Goal: Task Accomplishment & Management: Complete application form

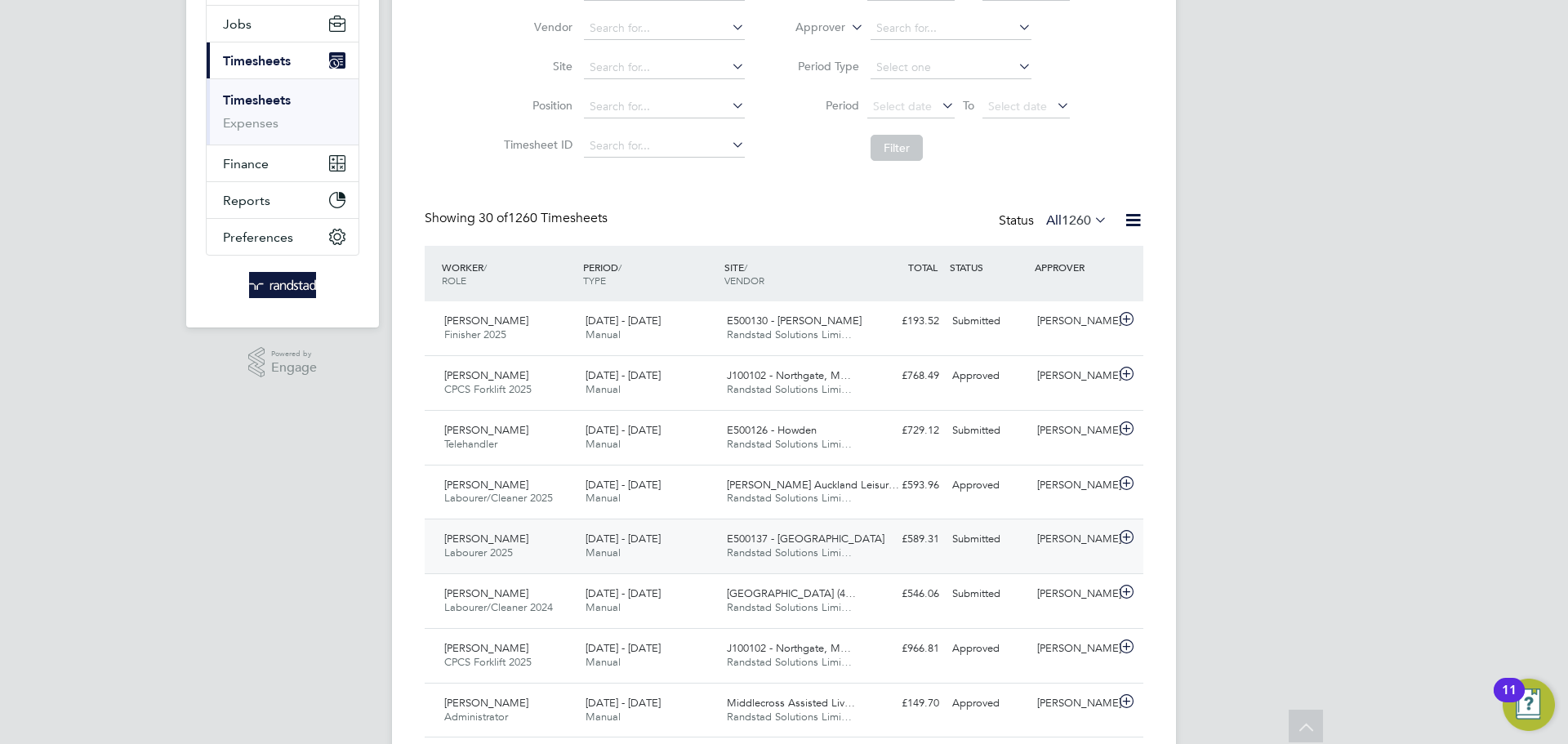
click at [947, 534] on div "Submitted" at bounding box center [988, 540] width 85 height 27
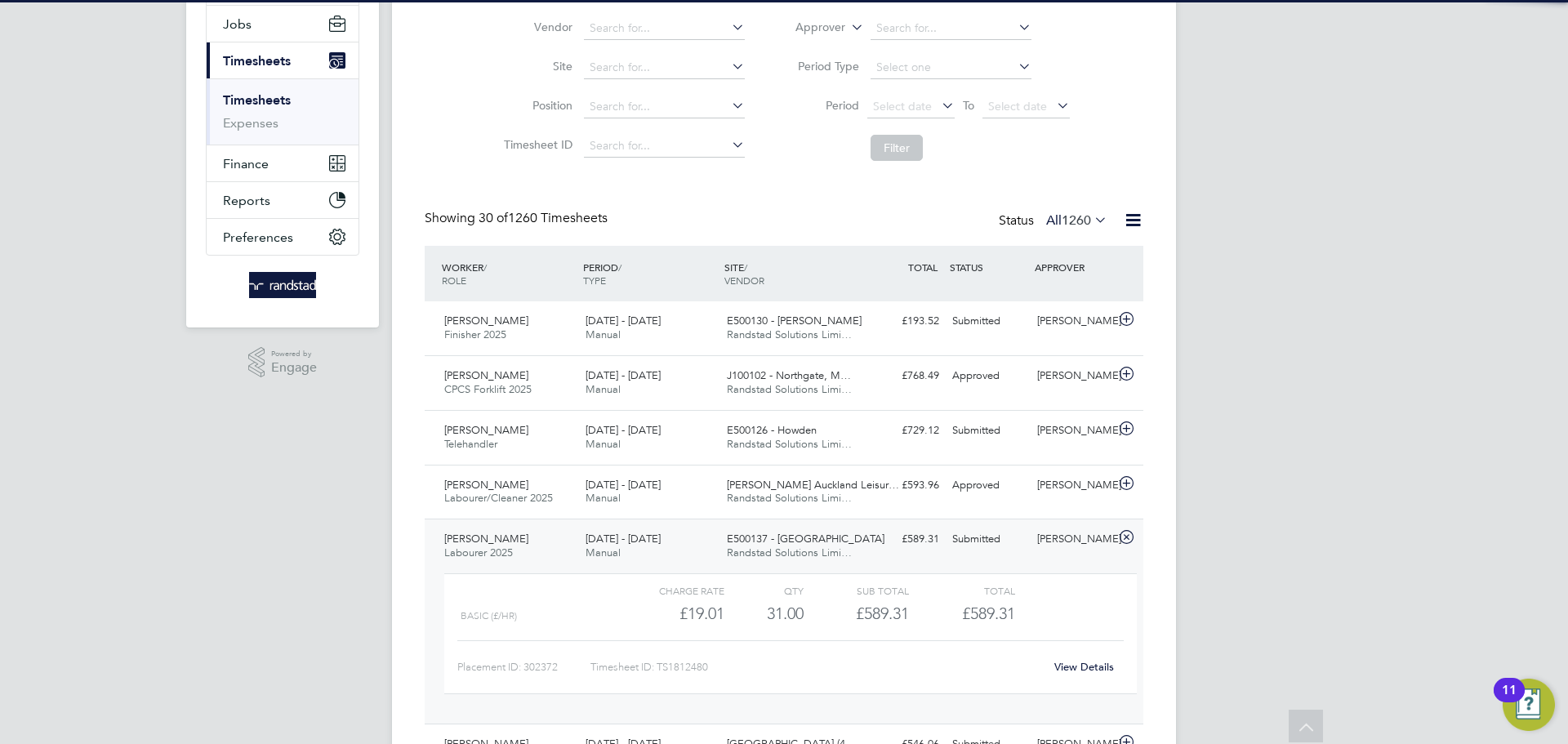
click at [1053, 557] on div "Filmon Gebremedhin Labourer 2025 23 - 29 Aug 2025 23 - 29 Aug 2025 Manual E5001…" at bounding box center [784, 621] width 718 height 205
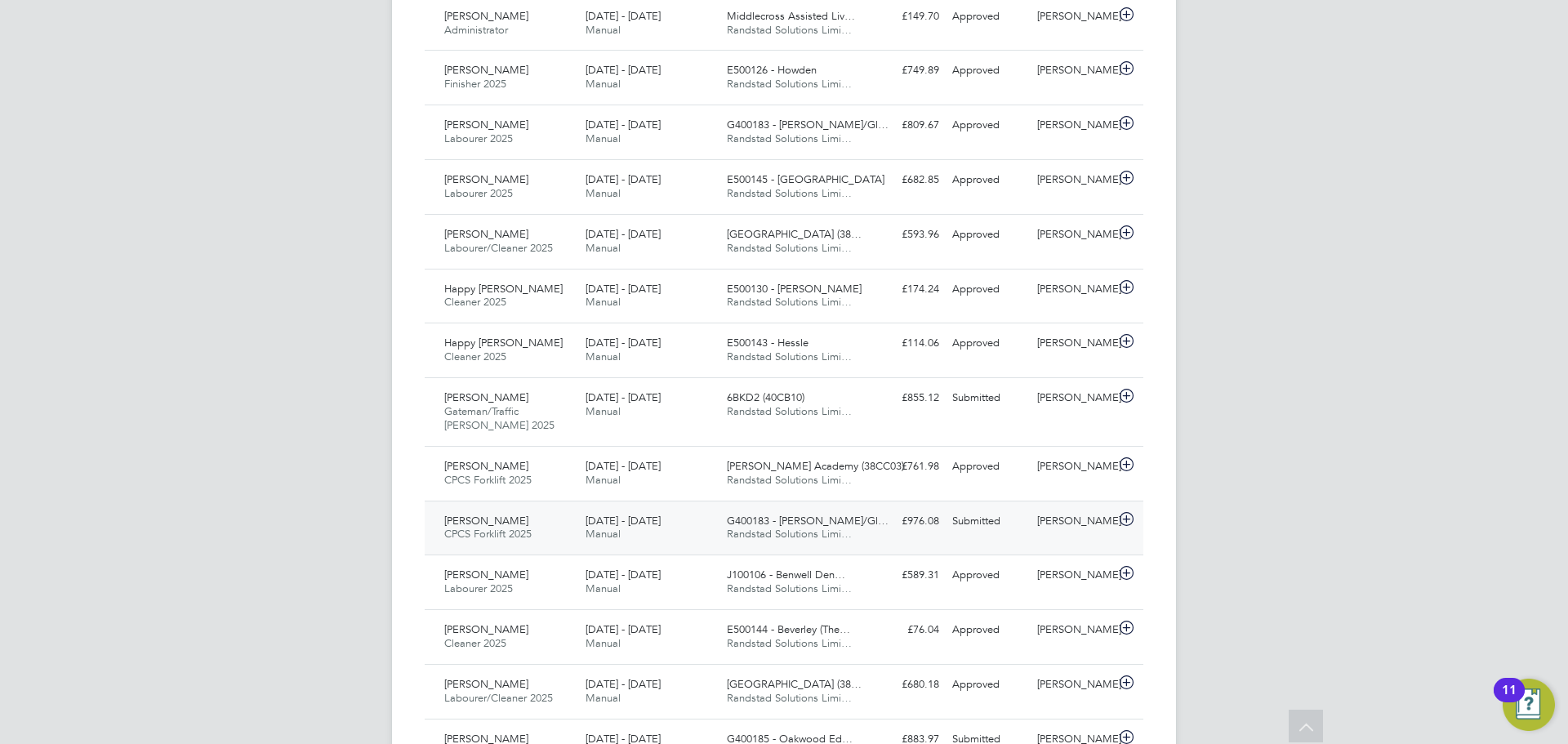
click at [1070, 523] on div "[PERSON_NAME]" at bounding box center [1073, 522] width 85 height 27
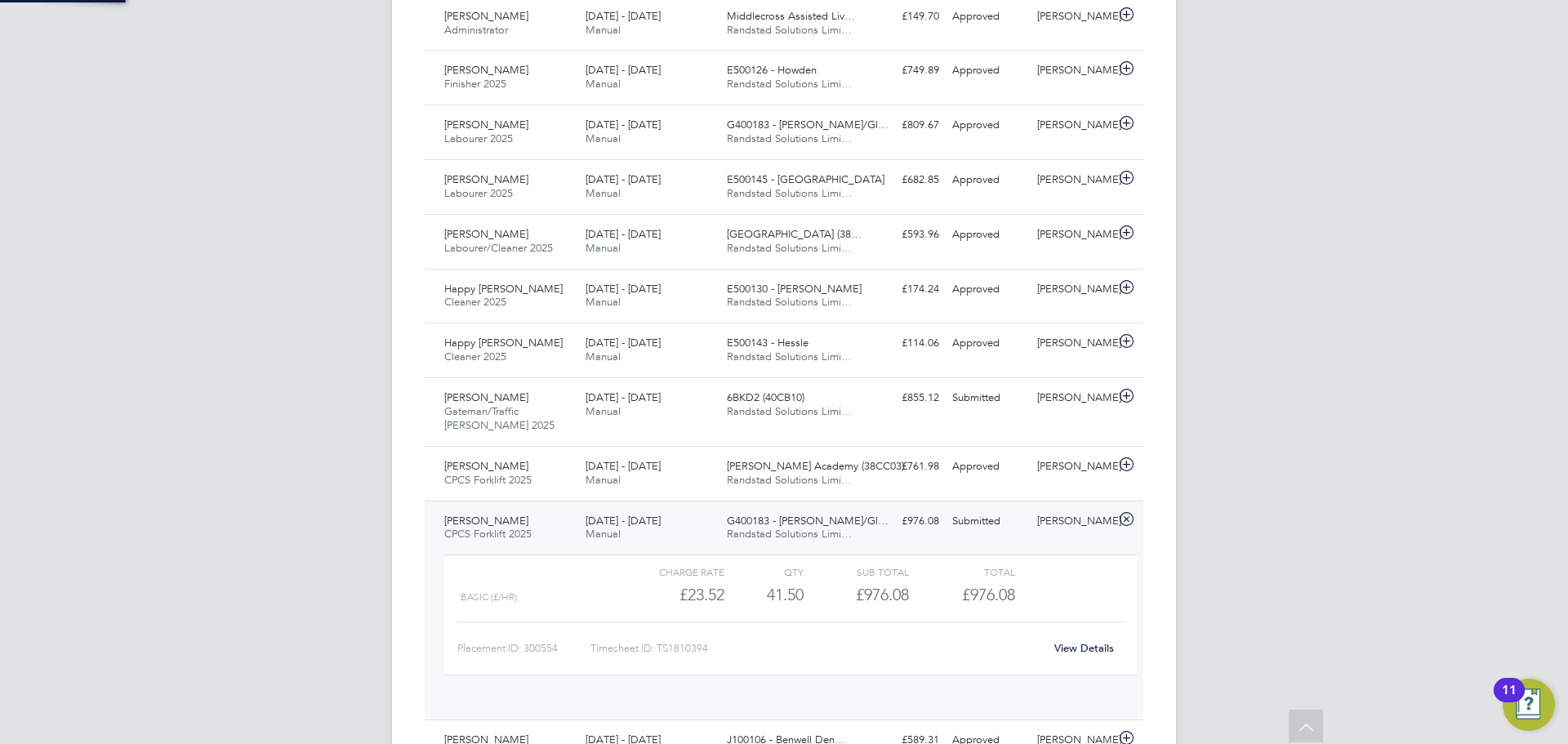
scroll to position [28, 159]
click at [1081, 644] on link "View Details" at bounding box center [1084, 648] width 59 height 13
click at [1043, 536] on div "[PERSON_NAME]" at bounding box center [1073, 522] width 85 height 27
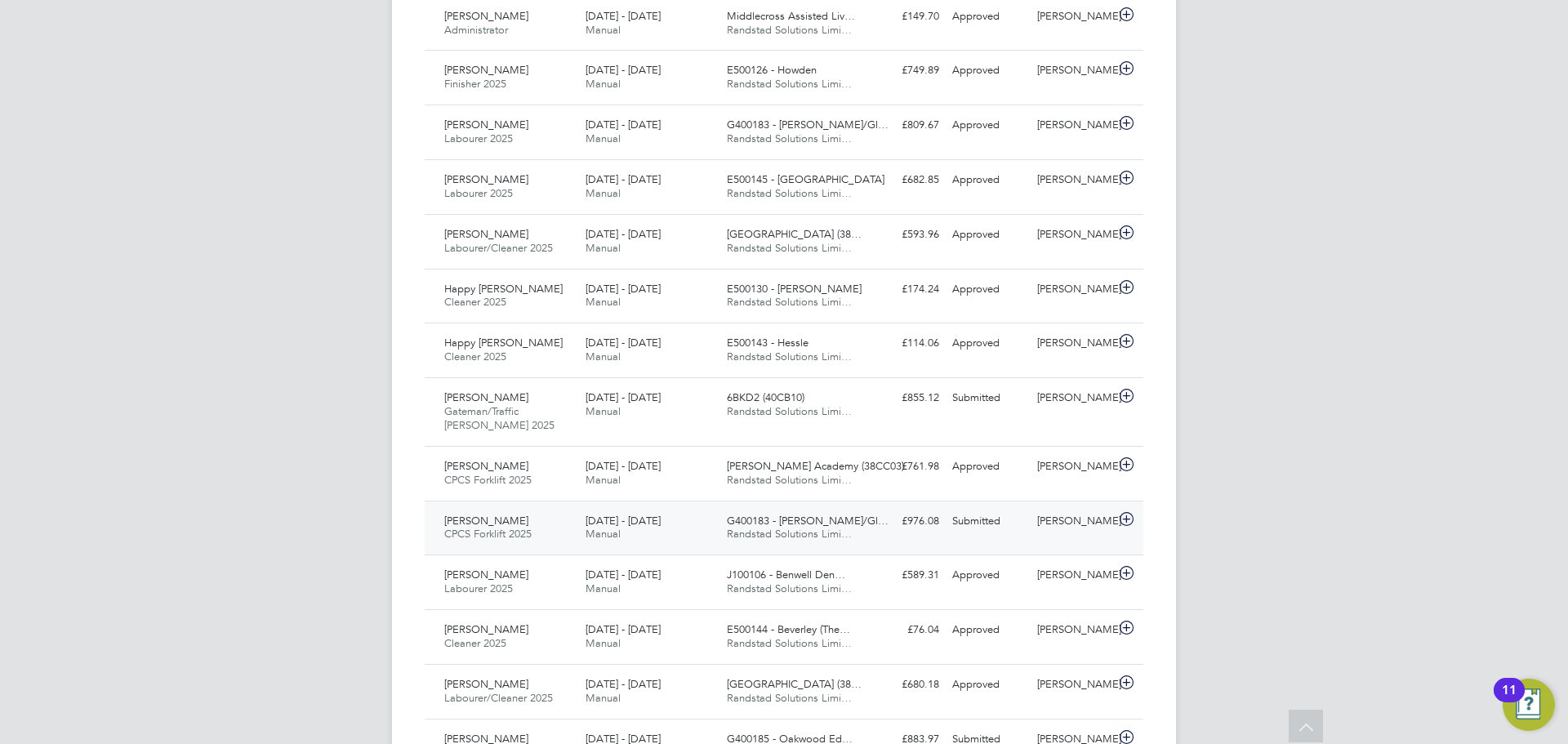
click at [1076, 536] on div "[PERSON_NAME]" at bounding box center [1073, 522] width 85 height 27
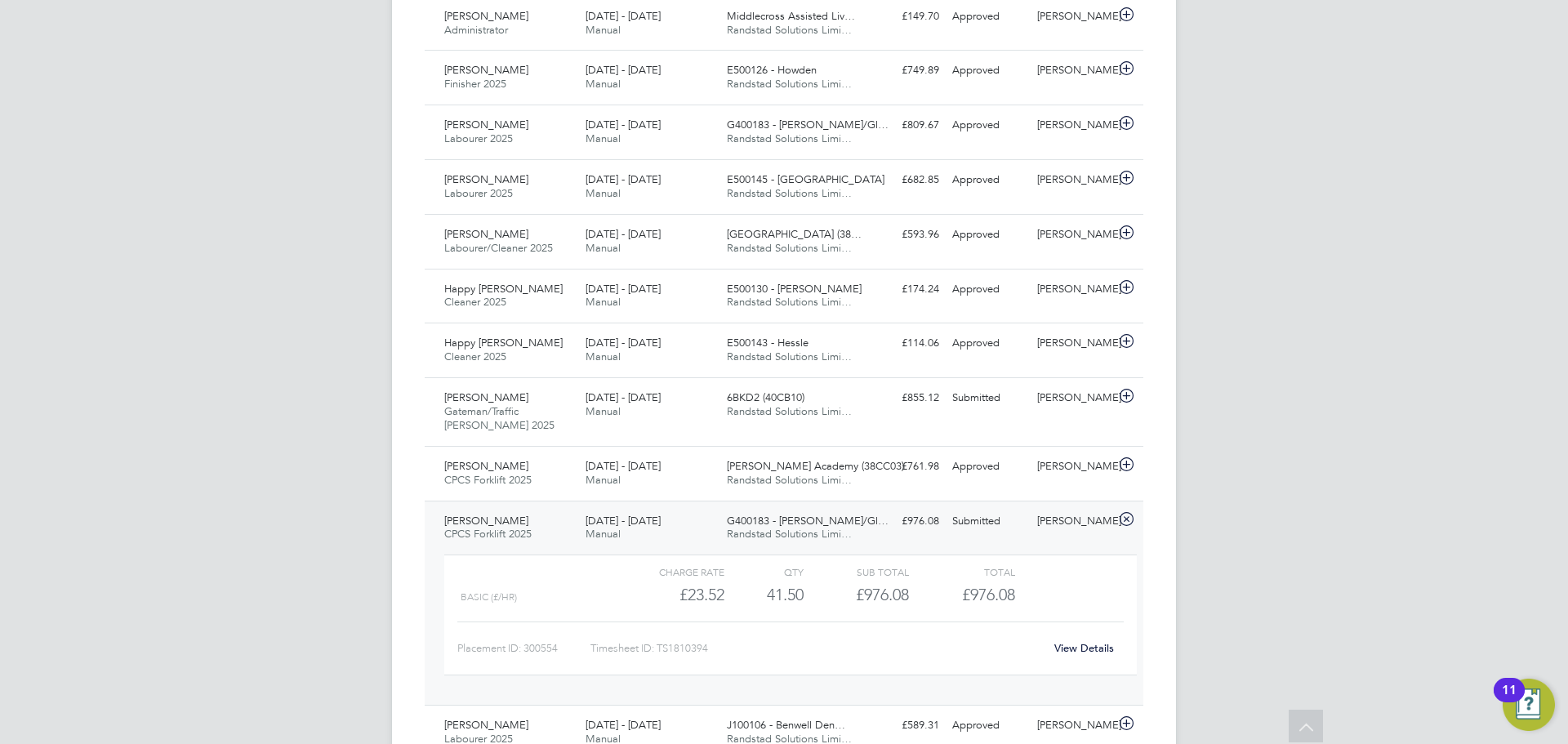
click at [1084, 648] on link "View Details" at bounding box center [1084, 648] width 59 height 13
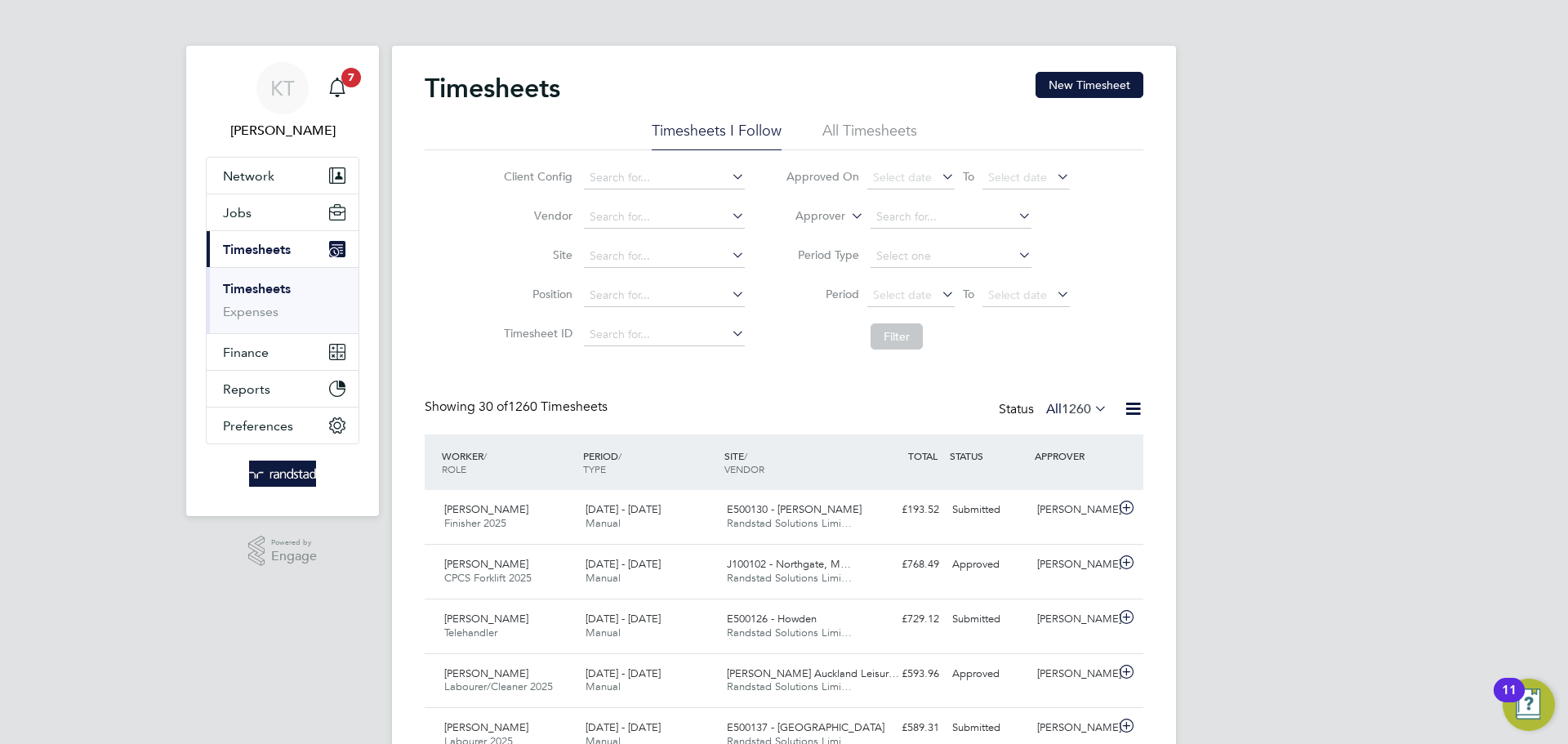
click at [1109, 88] on button "New Timesheet" at bounding box center [1089, 84] width 108 height 26
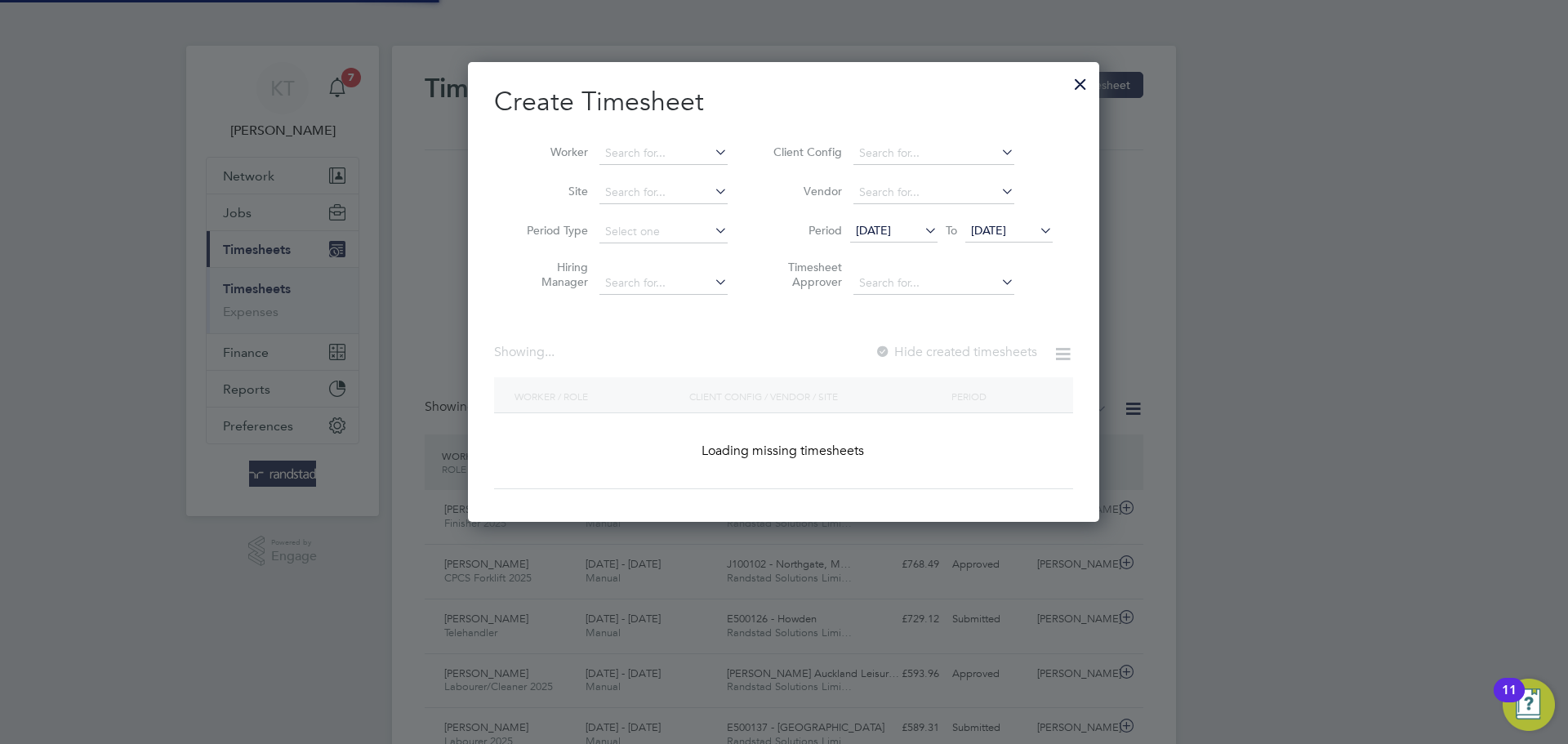
scroll to position [461, 632]
click at [635, 192] on input at bounding box center [663, 192] width 128 height 22
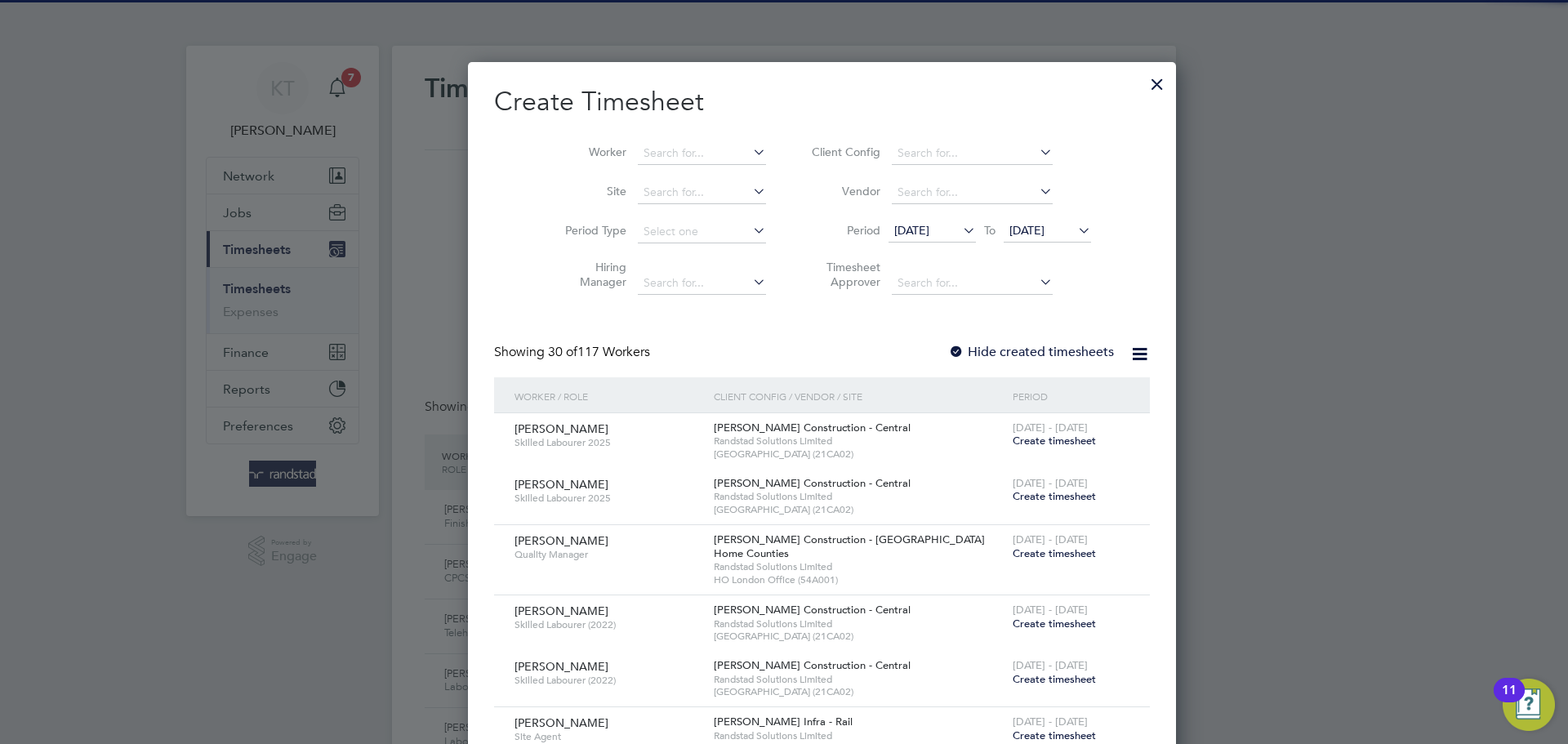
click at [640, 135] on li "Worker" at bounding box center [659, 154] width 254 height 40
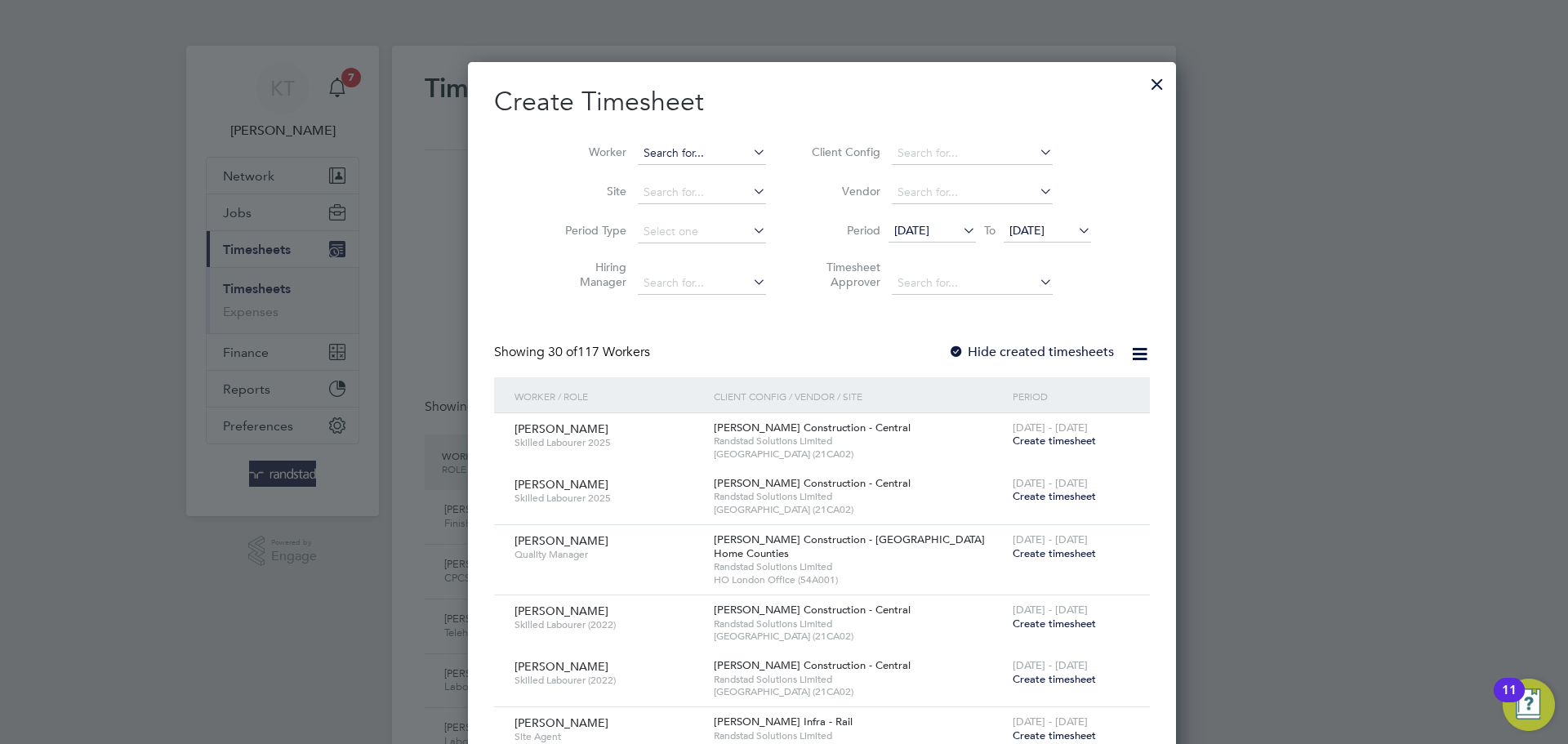
scroll to position [3154, 632]
click at [640, 144] on input at bounding box center [701, 153] width 128 height 22
click at [632, 168] on b "Anita" at bounding box center [652, 174] width 94 height 13
type input "[PERSON_NAME]"
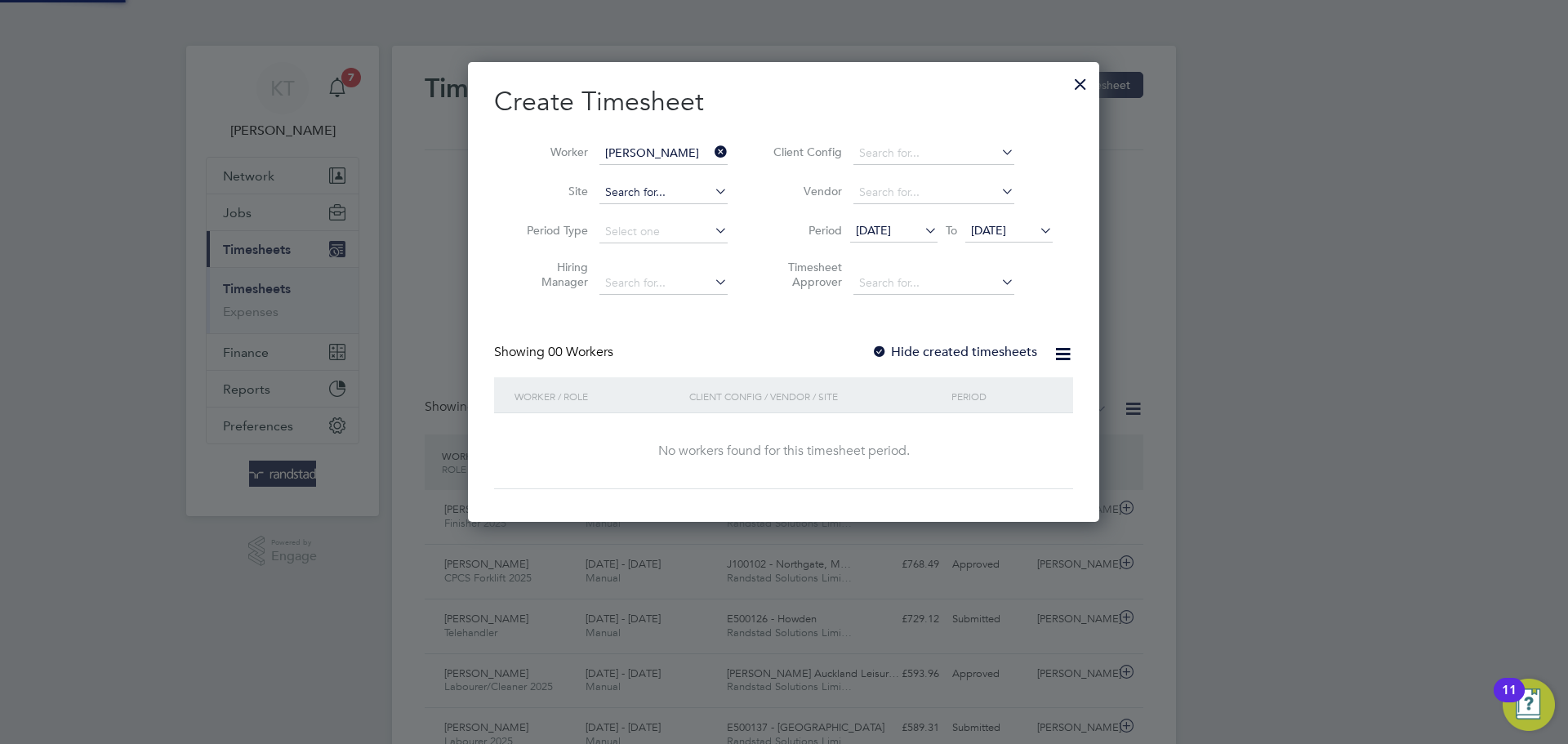
scroll to position [461, 632]
click at [974, 350] on label "Hide created timesheets" at bounding box center [954, 352] width 166 height 16
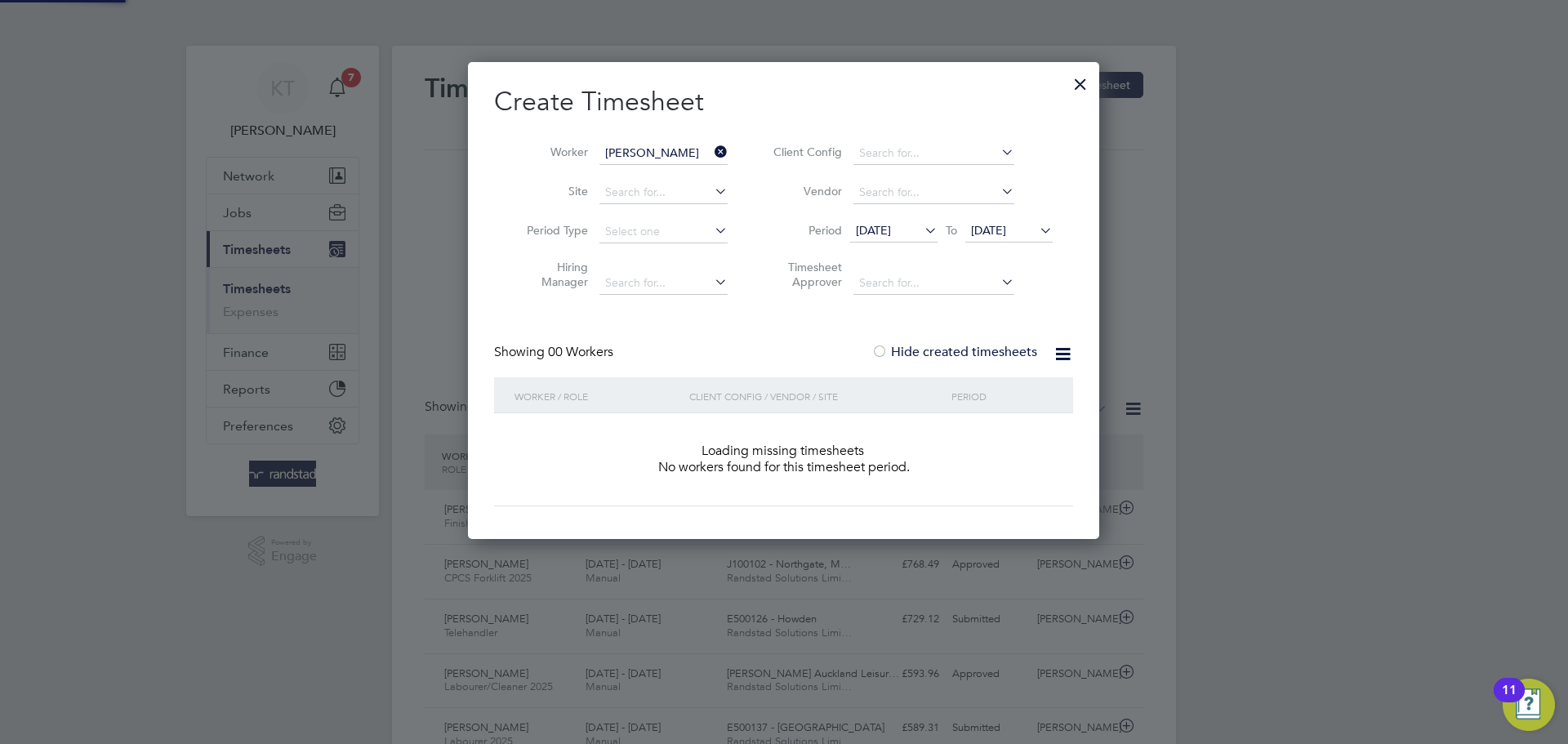
scroll to position [8, 8]
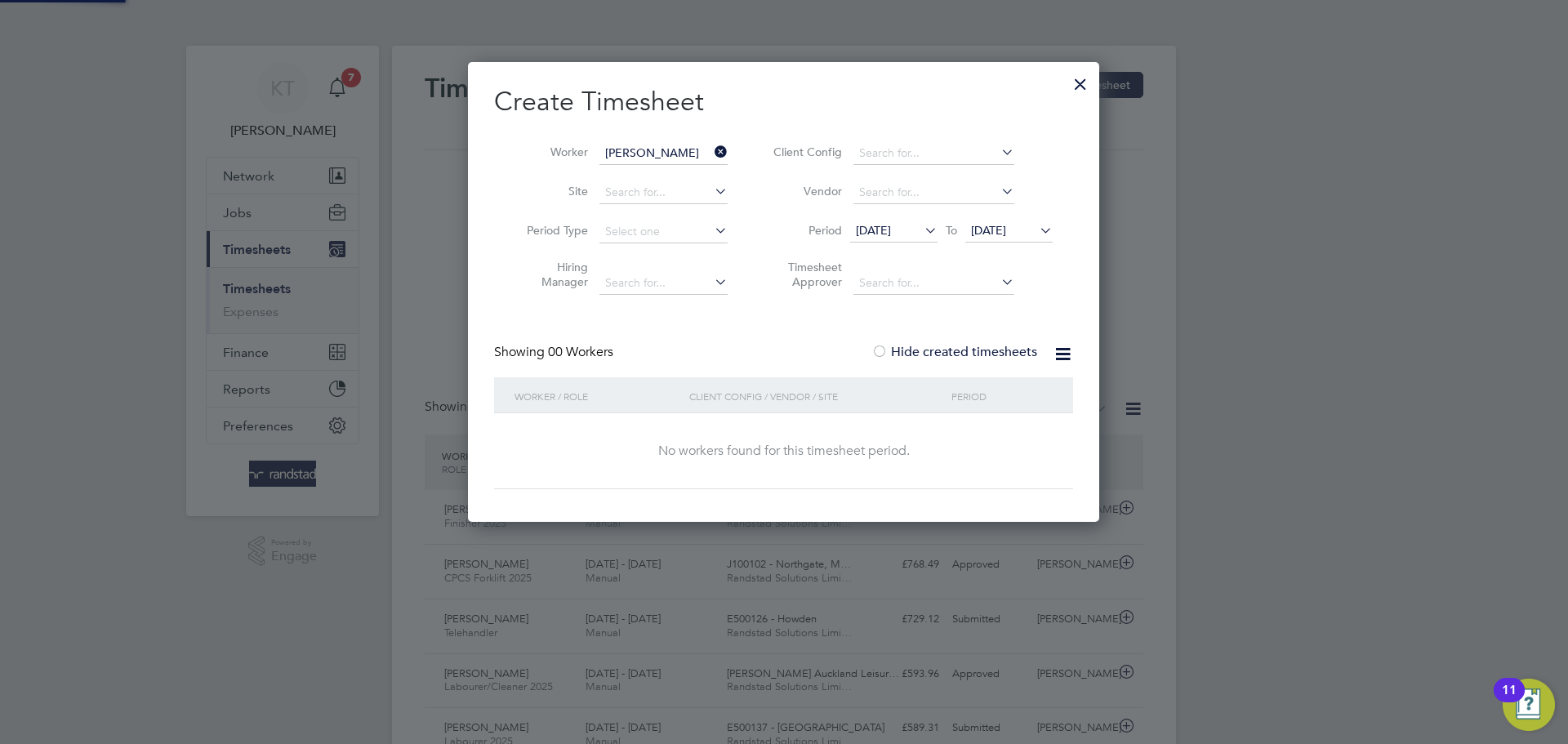
click at [1003, 239] on span "[DATE]" at bounding box center [1009, 232] width 87 height 22
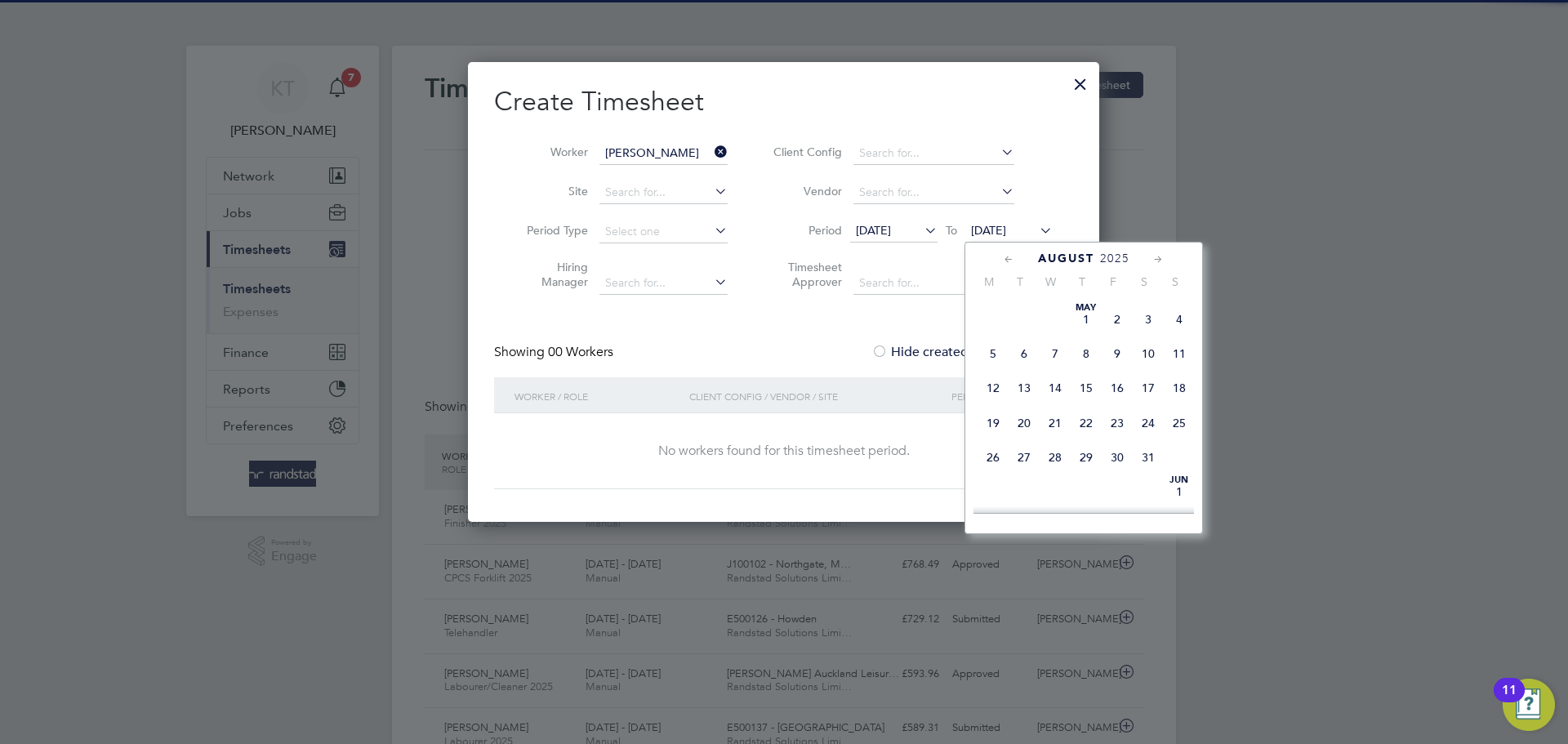
scroll to position [653, 0]
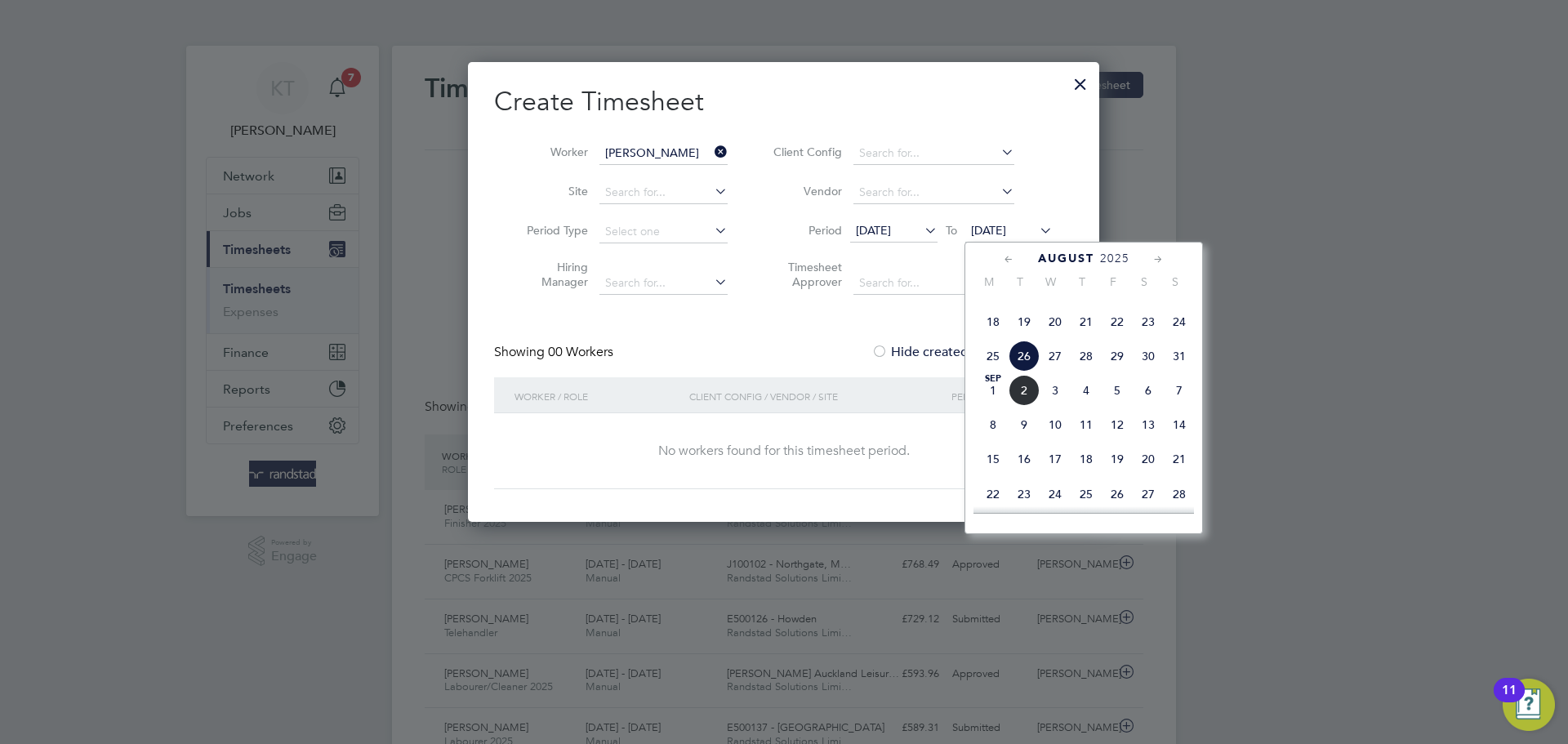
click at [1047, 440] on span "10" at bounding box center [1055, 425] width 31 height 31
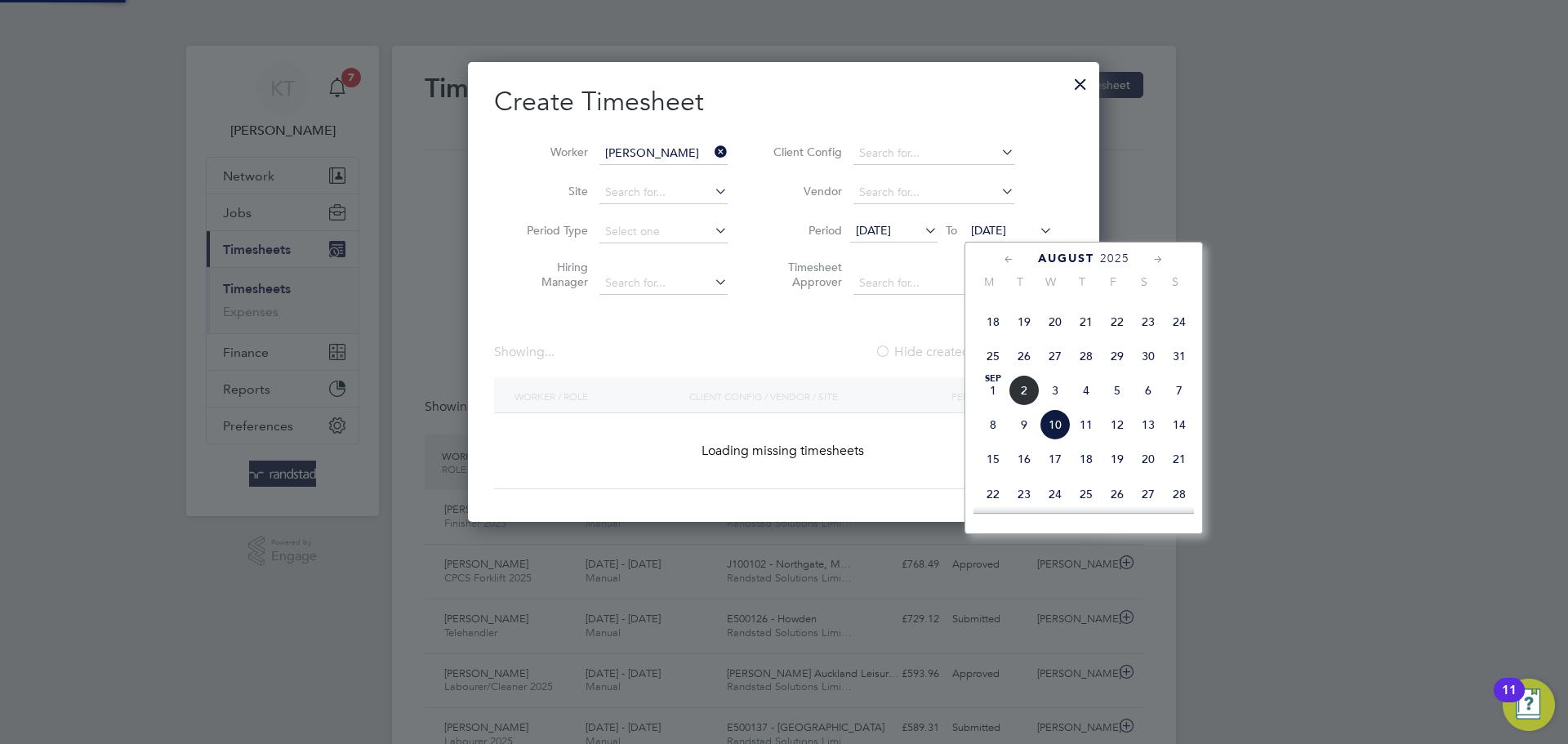
scroll to position [608, 632]
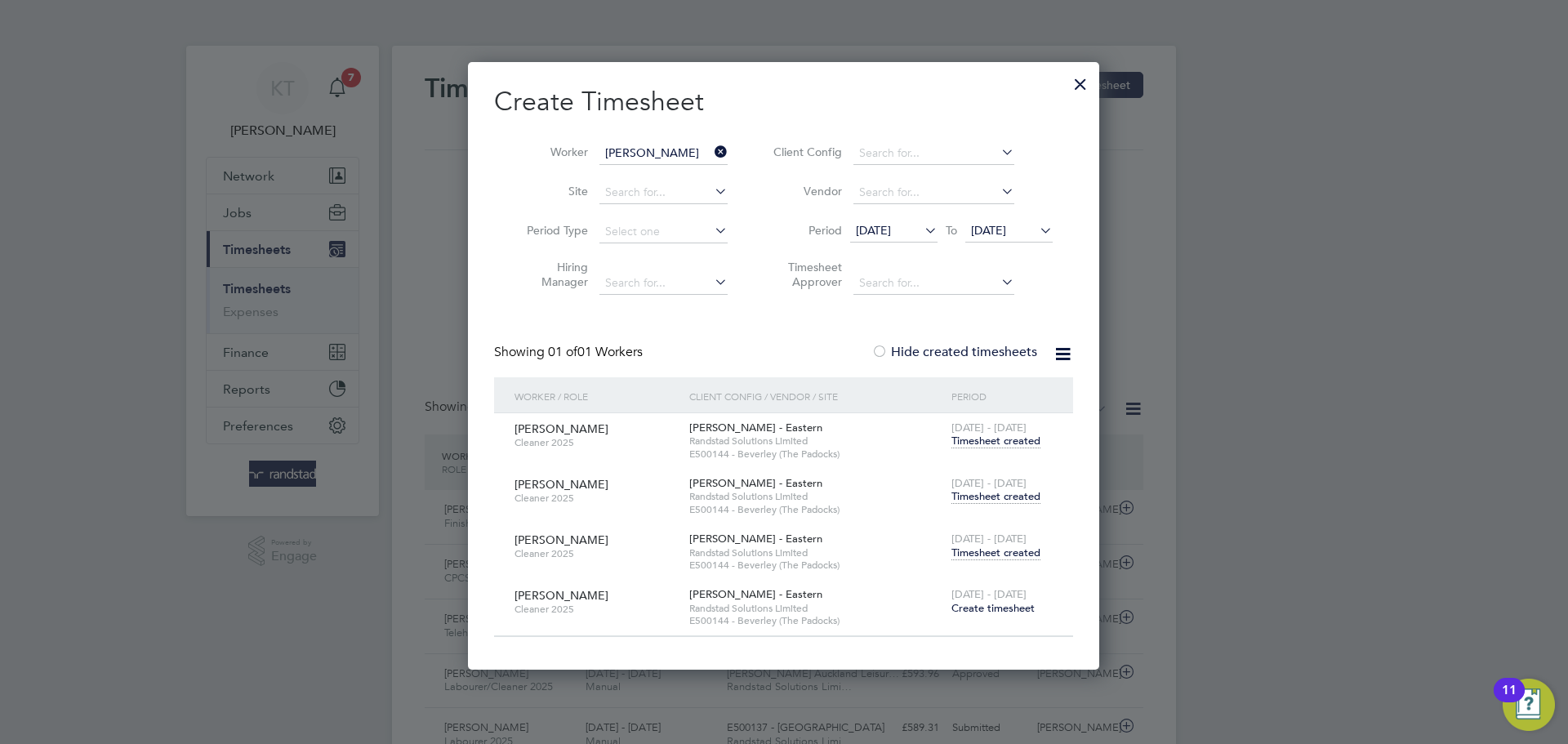
click at [992, 557] on span "Timesheet created" at bounding box center [995, 553] width 89 height 14
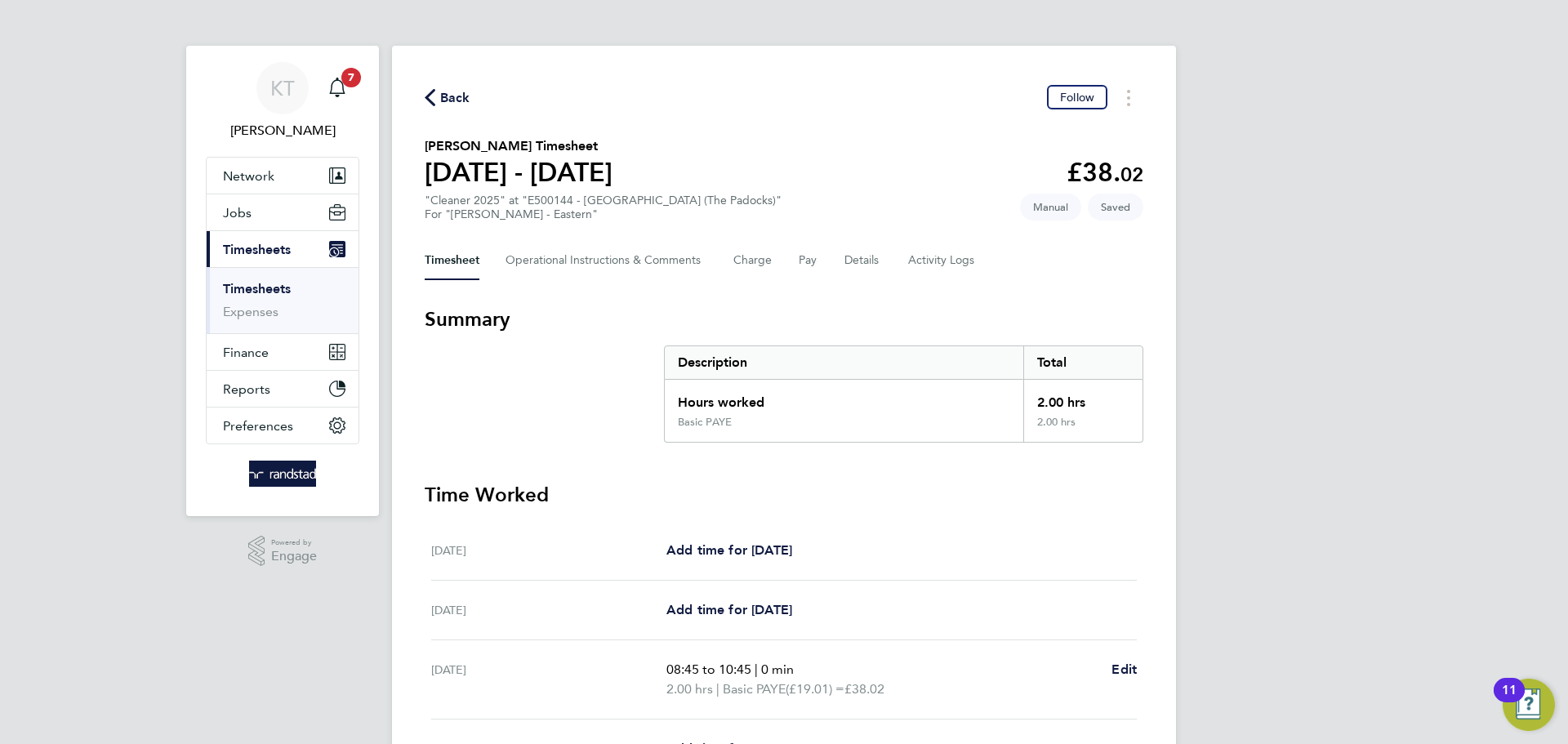
click at [451, 88] on span "Back" at bounding box center [455, 98] width 31 height 20
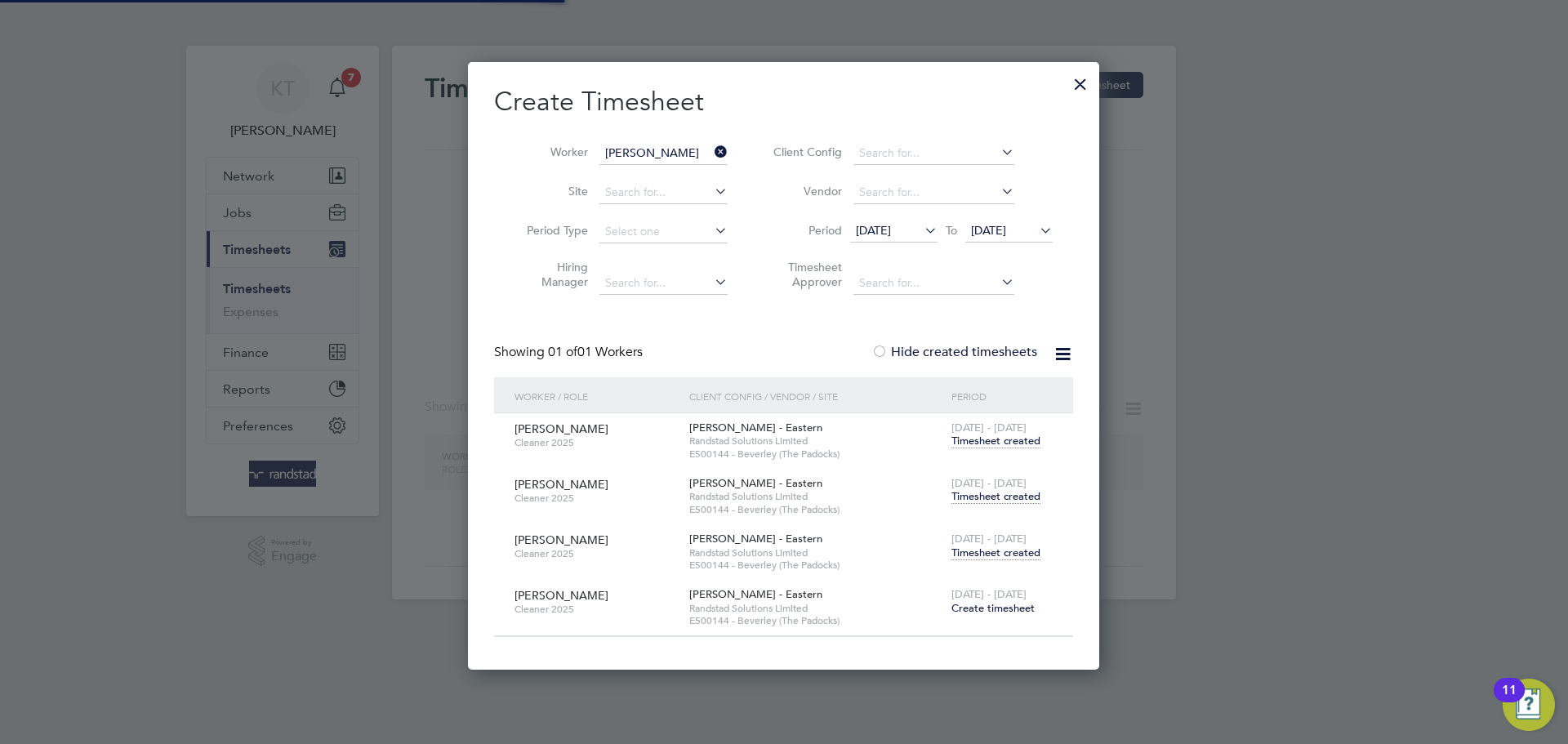
scroll to position [608, 632]
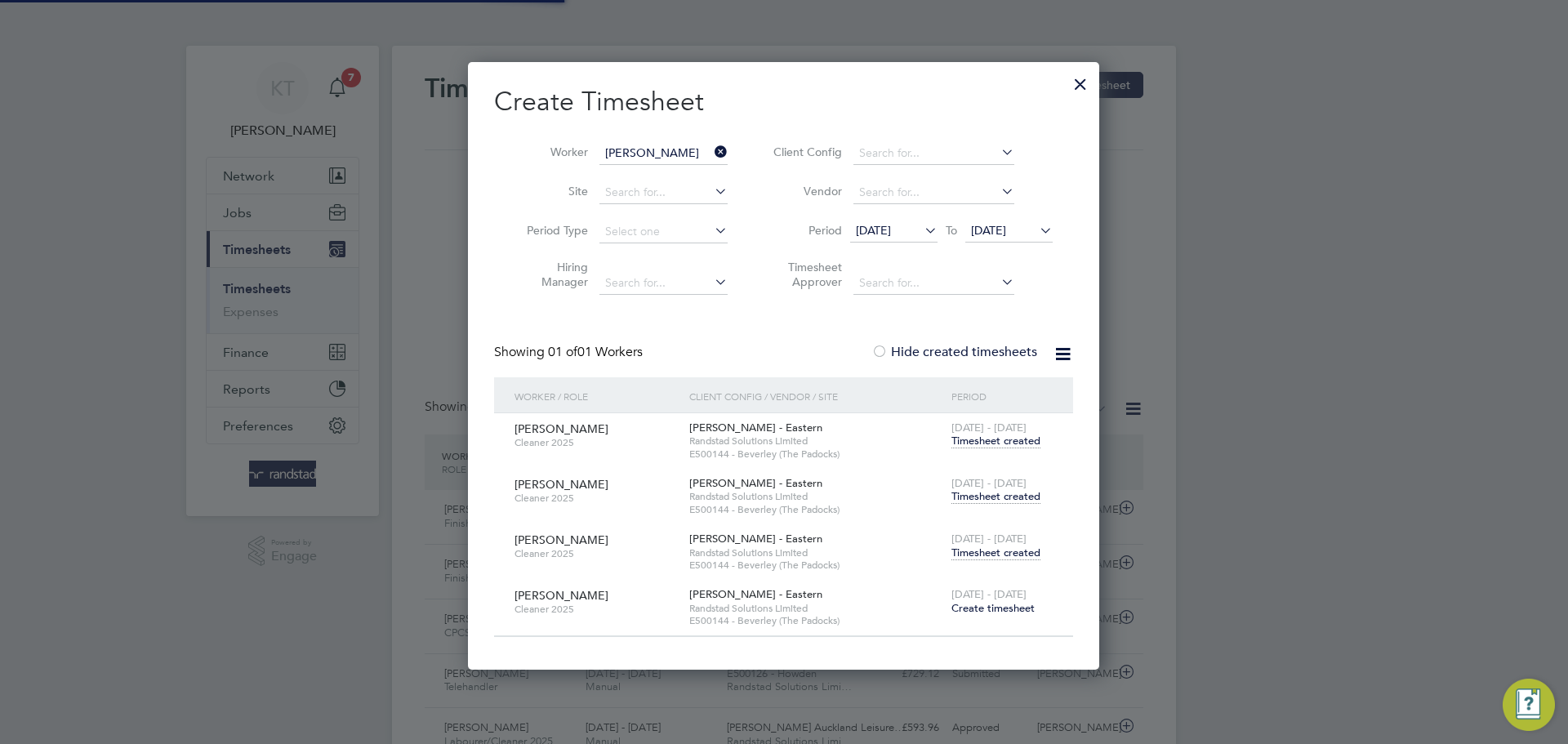
click at [1078, 84] on div at bounding box center [1080, 80] width 30 height 30
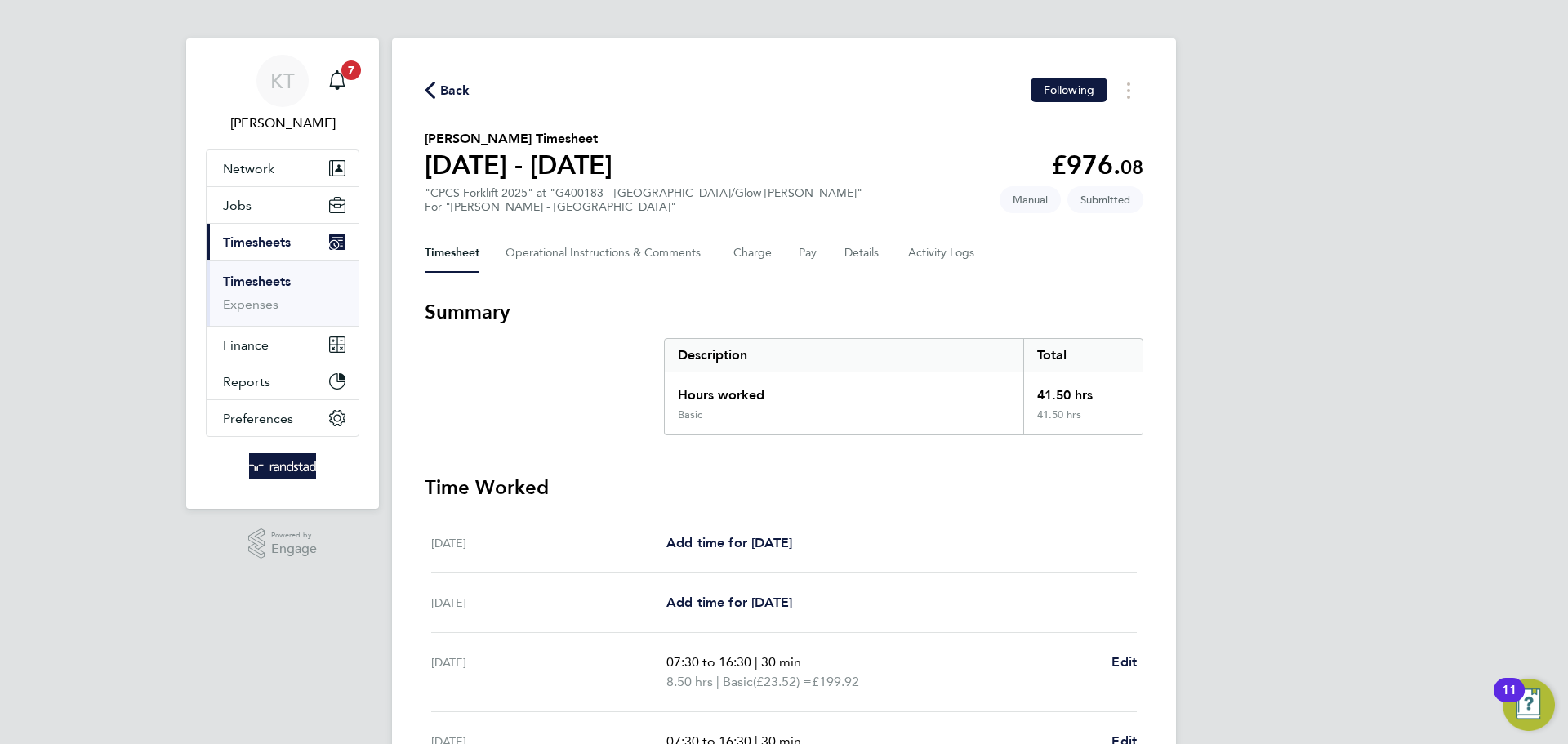
scroll to position [8, 0]
click at [879, 252] on button "Details" at bounding box center [863, 252] width 38 height 40
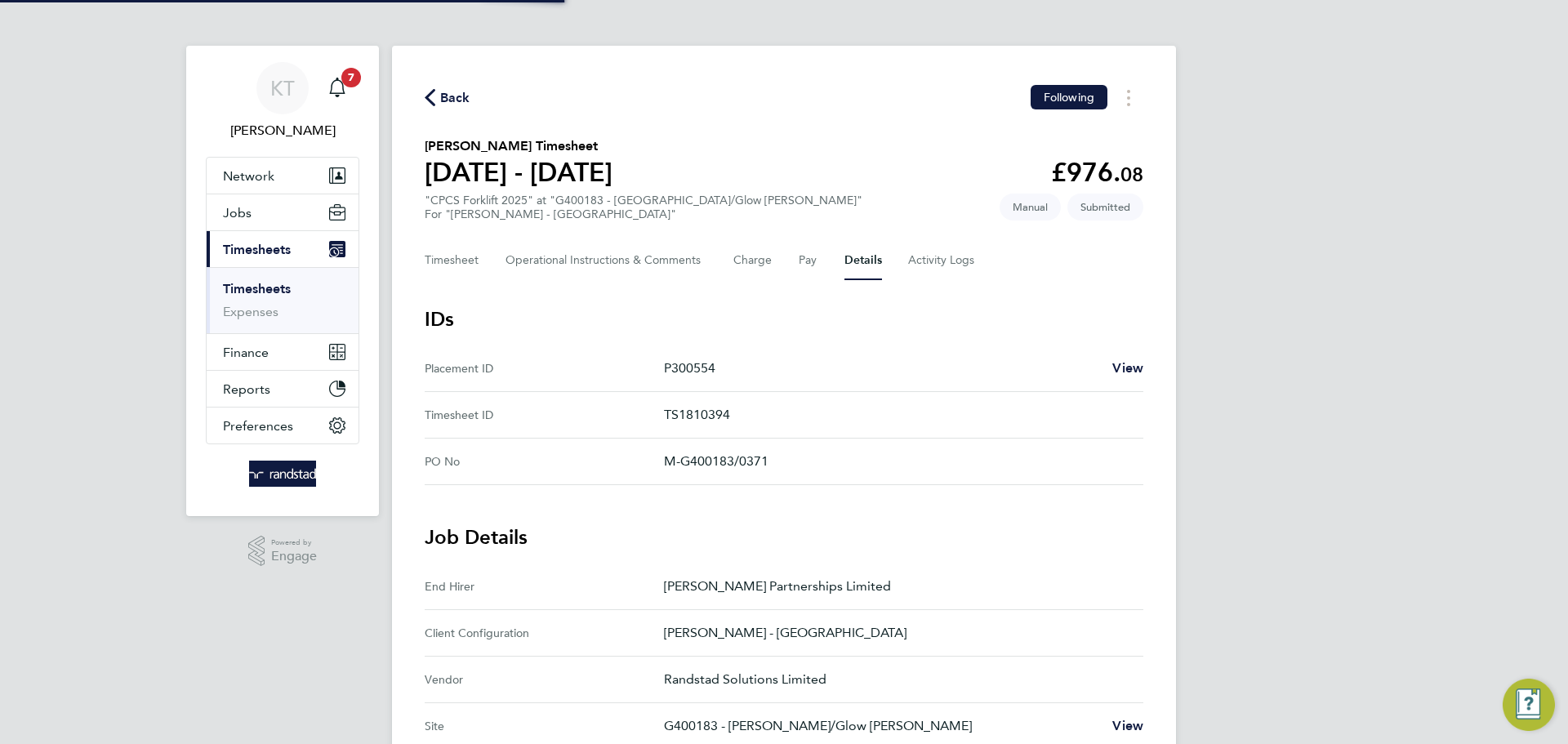
click at [905, 252] on div "Timesheet Operational Instructions & Comments Charge Pay Details Activity Logs" at bounding box center [784, 261] width 718 height 40
click at [921, 262] on Logs-tab "Activity Logs" at bounding box center [942, 261] width 68 height 40
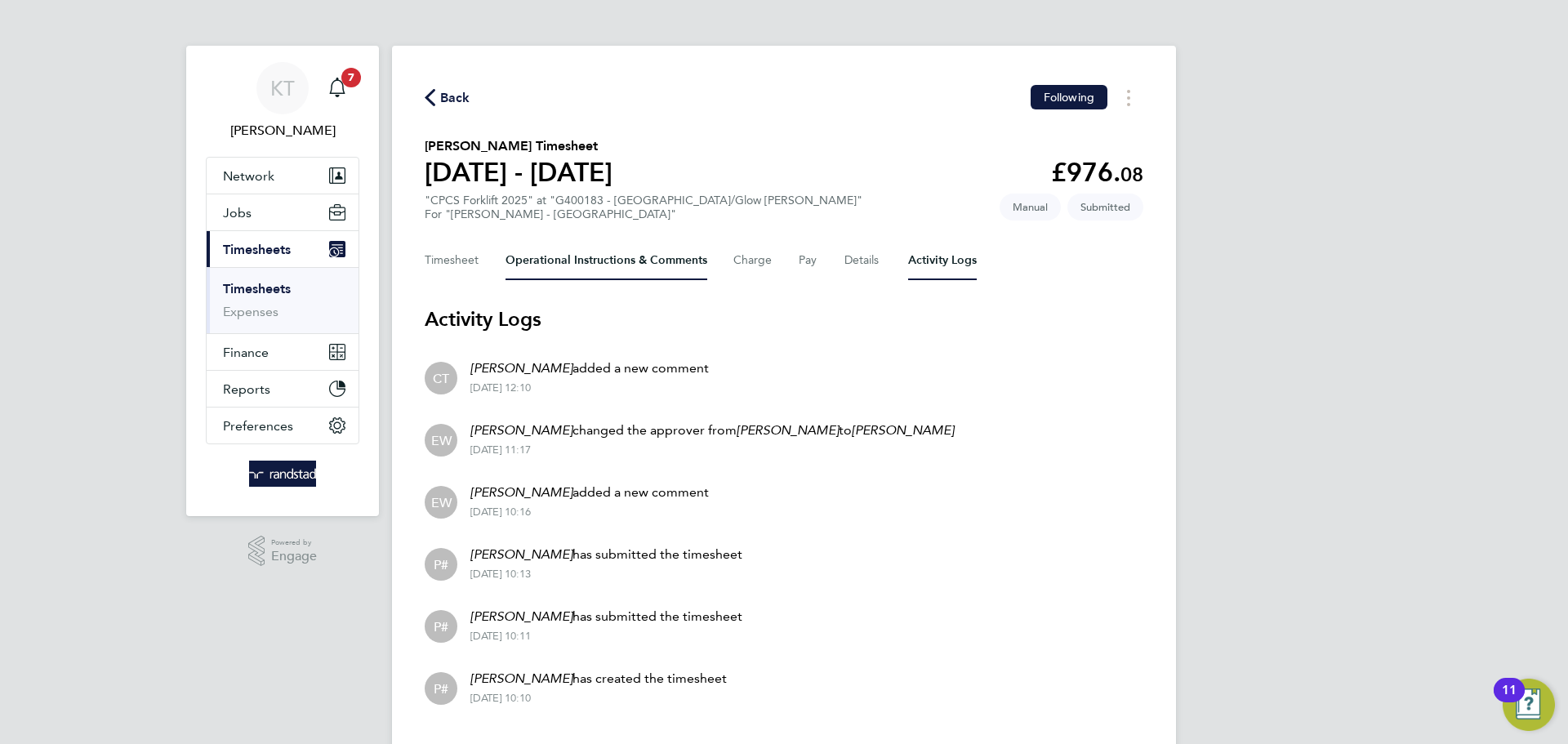
click at [574, 266] on Comments-tab "Operational Instructions & Comments" at bounding box center [606, 261] width 202 height 40
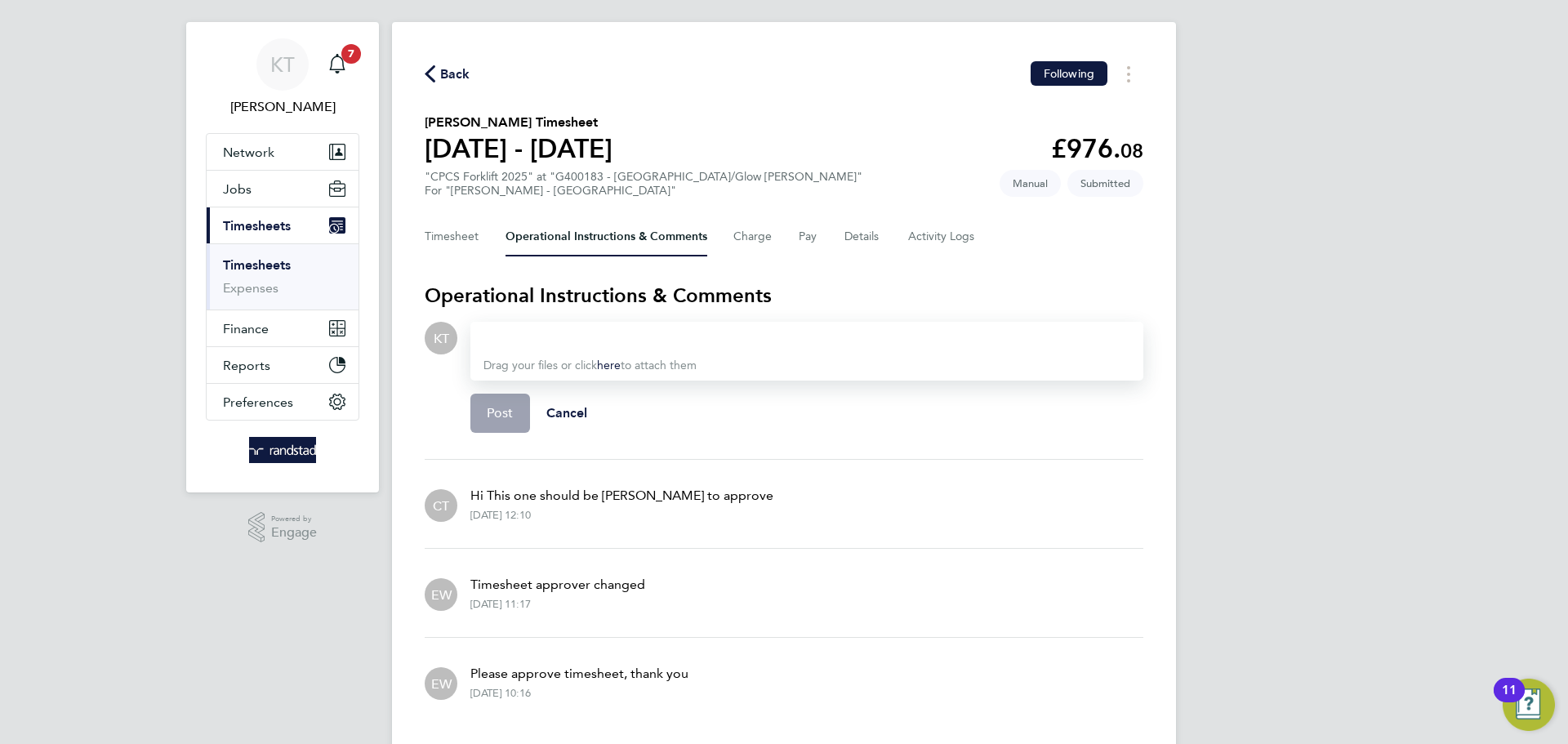
scroll to position [25, 0]
click at [450, 66] on span "Back" at bounding box center [455, 73] width 31 height 20
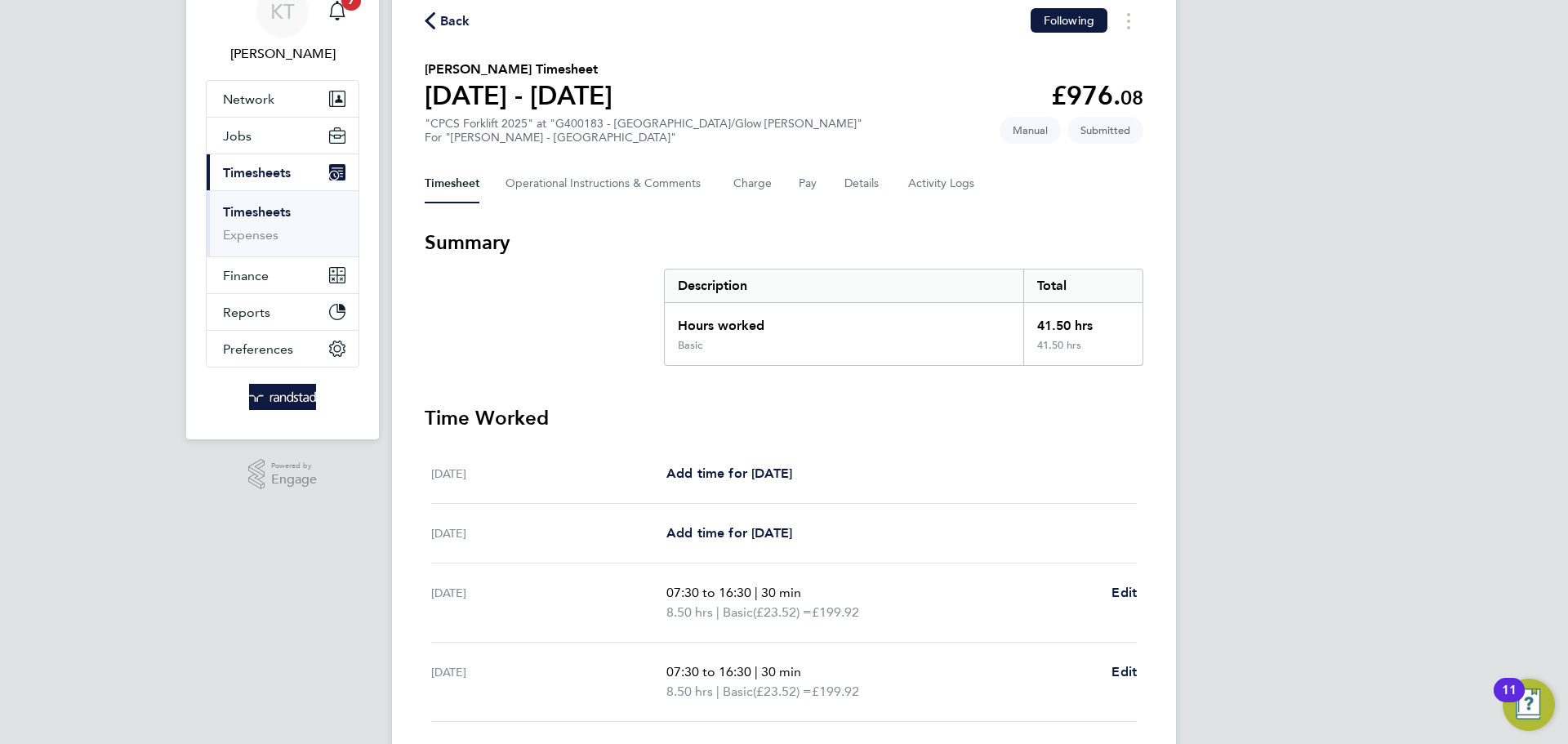
scroll to position [77, 0]
click at [589, 176] on Comments-tab "Operational Instructions & Comments" at bounding box center [606, 183] width 202 height 40
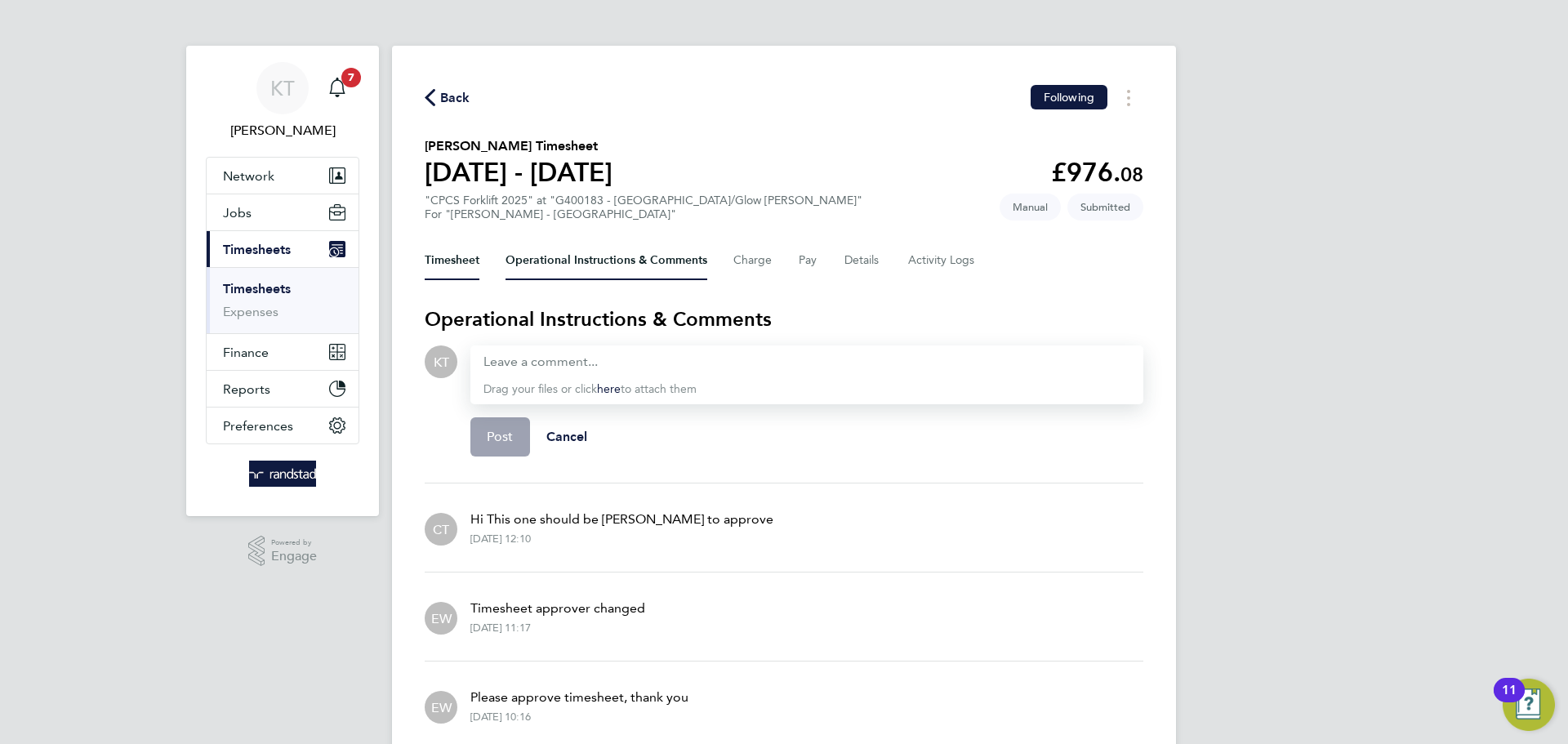
click at [464, 252] on button "Timesheet" at bounding box center [452, 261] width 55 height 40
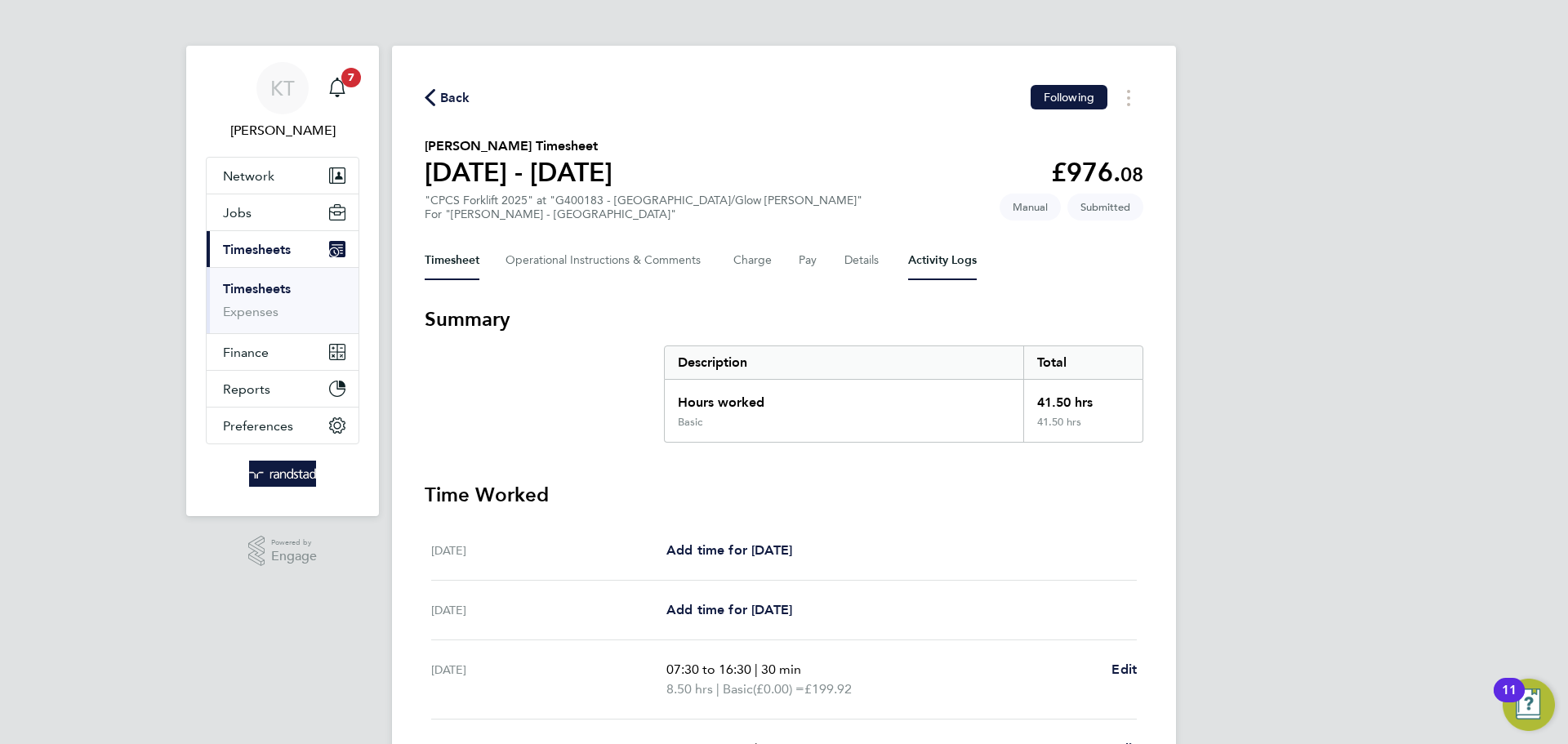
click at [956, 263] on Logs-tab "Activity Logs" at bounding box center [942, 261] width 68 height 40
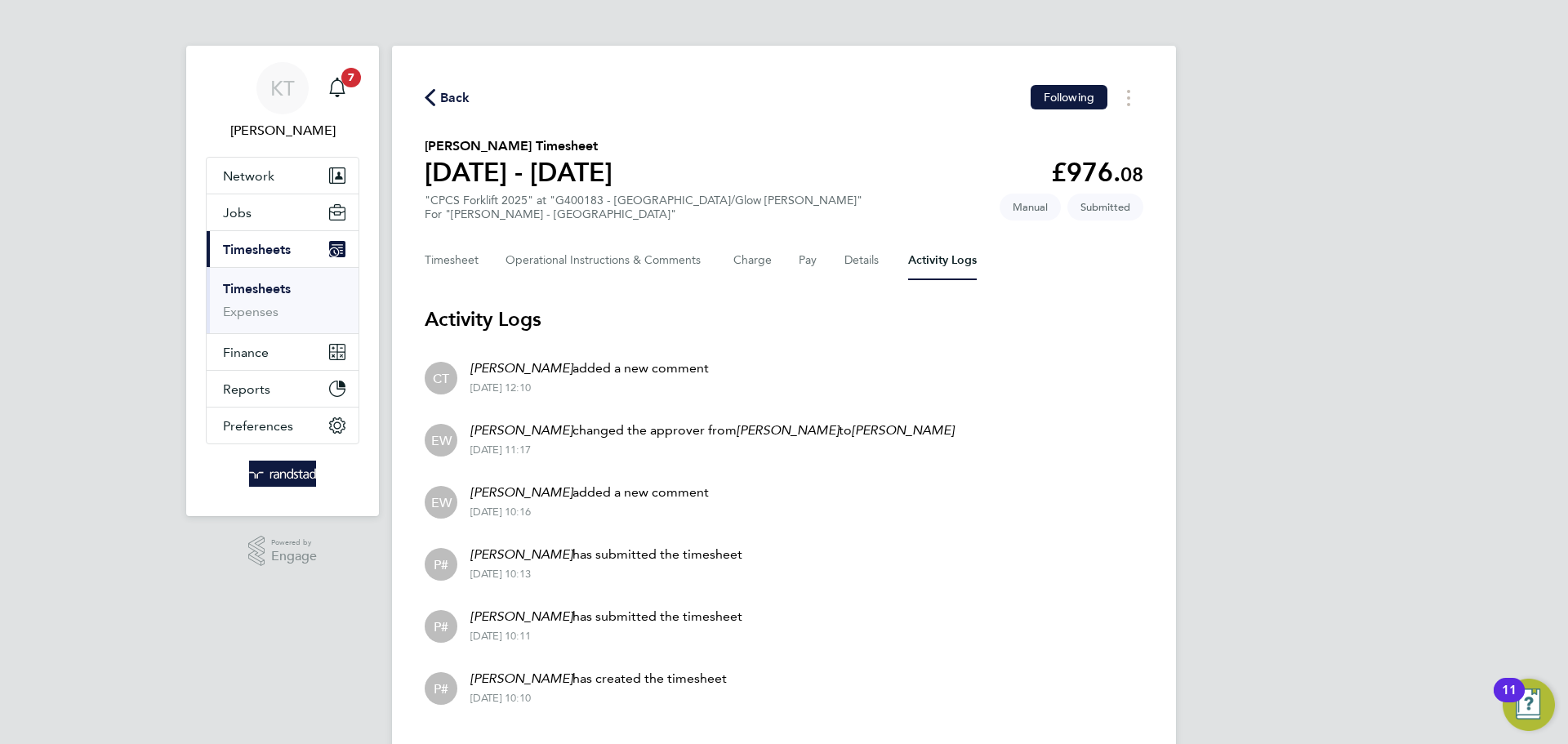
click at [545, 365] on em "[PERSON_NAME]" at bounding box center [522, 368] width 102 height 15
click at [549, 365] on em "[PERSON_NAME]" at bounding box center [522, 368] width 102 height 15
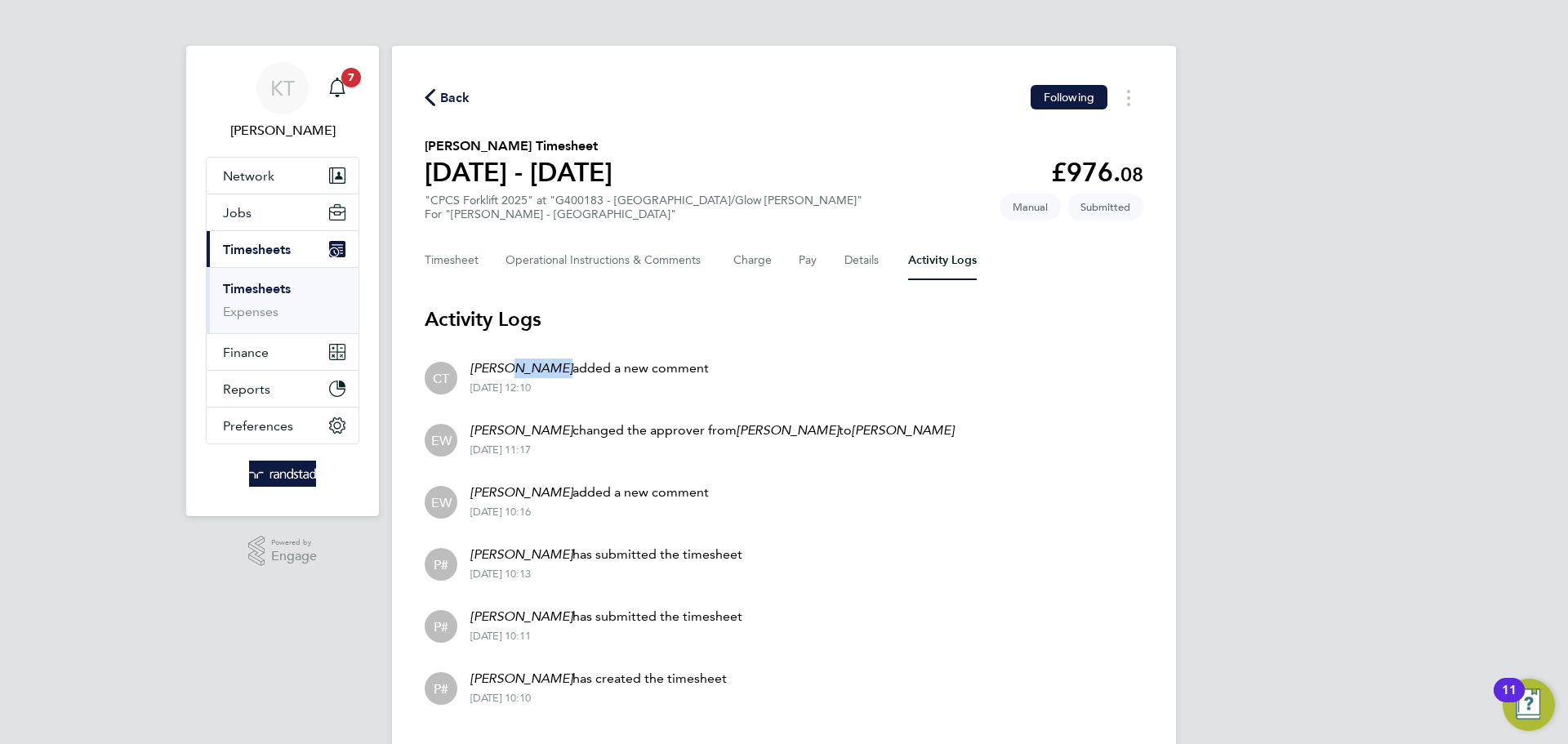
click at [549, 365] on em "[PERSON_NAME]" at bounding box center [522, 368] width 102 height 15
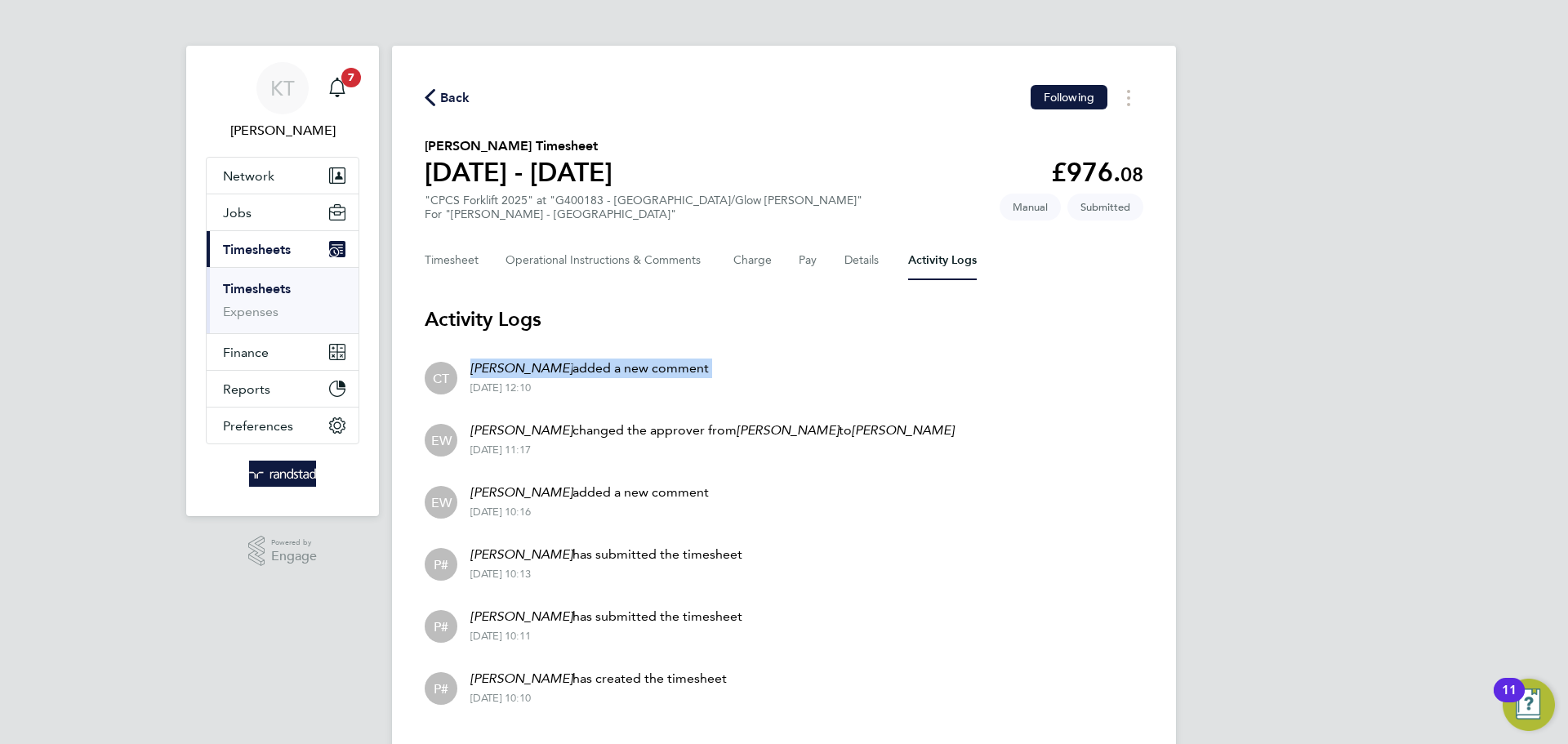
click at [549, 365] on em "[PERSON_NAME]" at bounding box center [522, 368] width 102 height 15
click at [460, 98] on span "Back" at bounding box center [455, 98] width 31 height 20
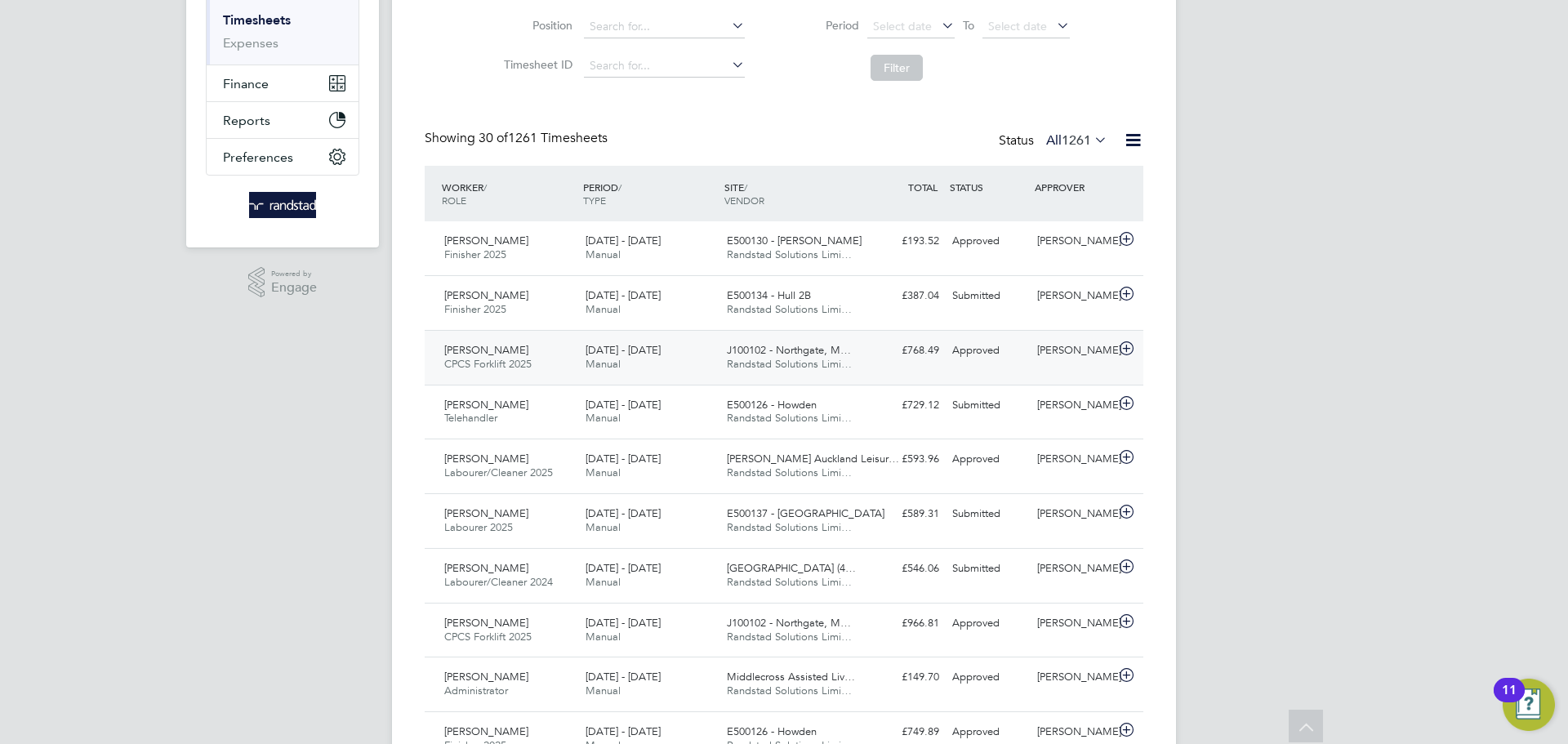
drag, startPoint x: 1086, startPoint y: 309, endPoint x: 1102, endPoint y: 374, distance: 66.9
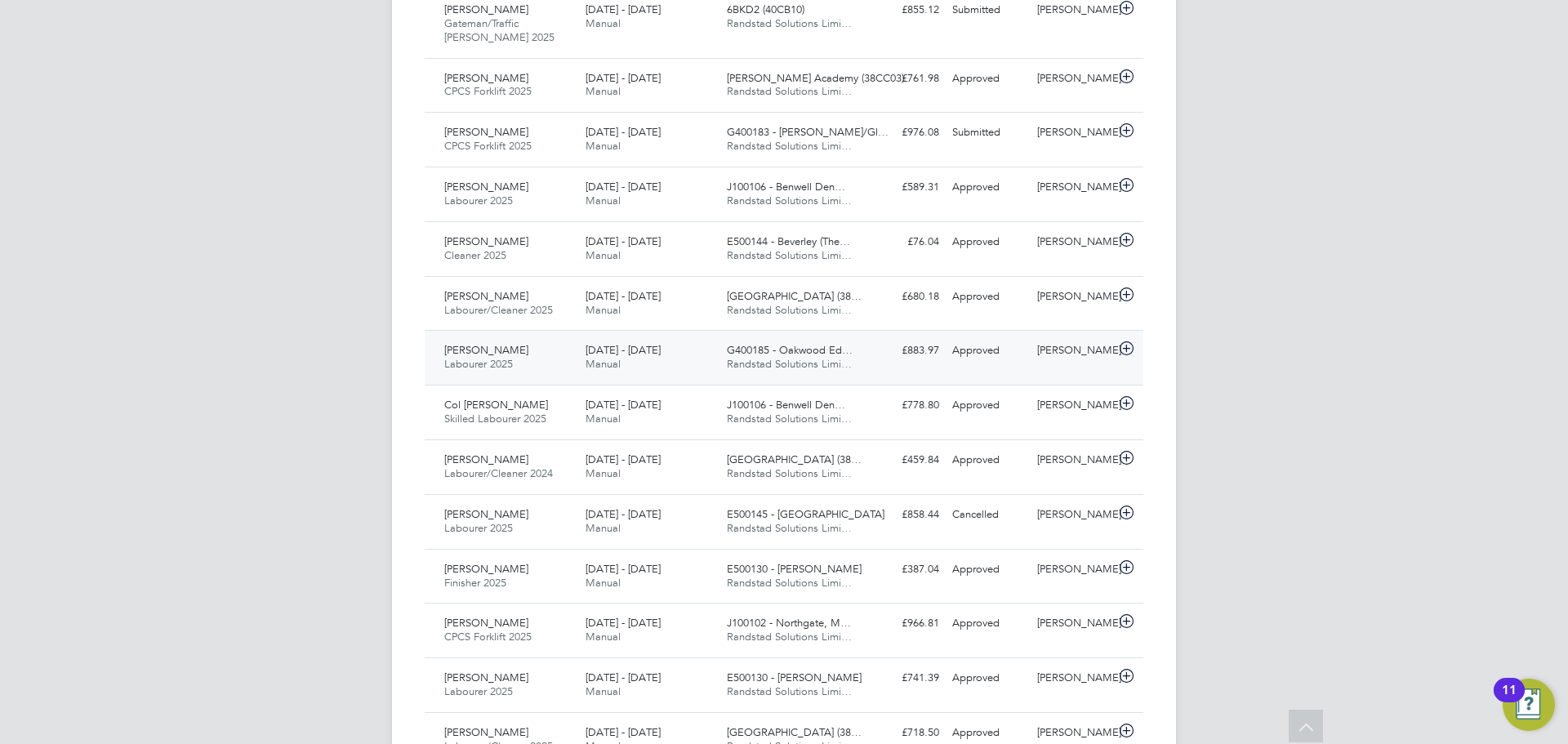
click at [1003, 371] on div "[PERSON_NAME] Labourer 2025 [DATE] - [DATE] [DATE] - [DATE] Manual G400185 - Oa…" at bounding box center [784, 357] width 718 height 55
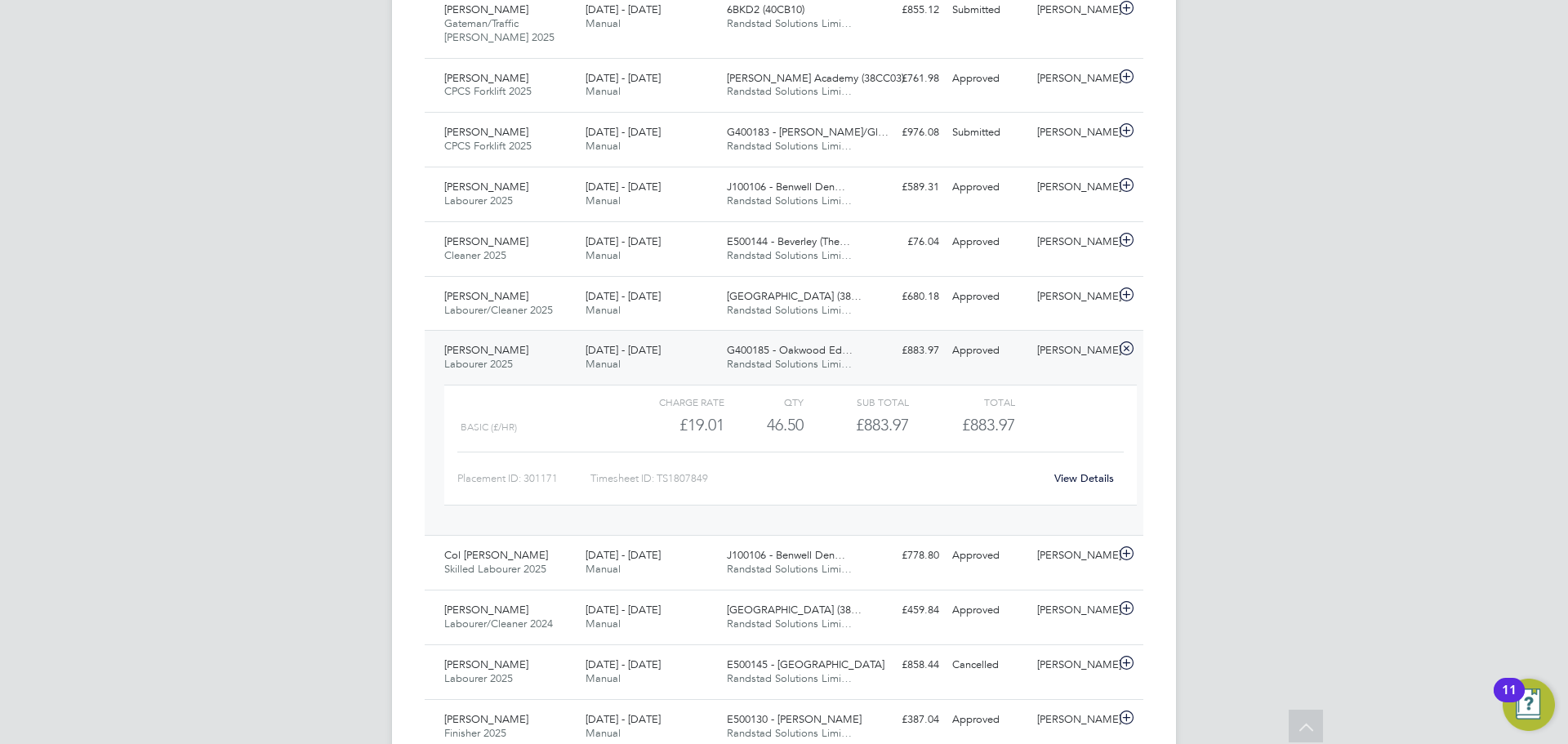
click at [1091, 483] on link "View Details" at bounding box center [1084, 478] width 59 height 13
click at [1032, 361] on div "[PERSON_NAME]" at bounding box center [1073, 351] width 85 height 27
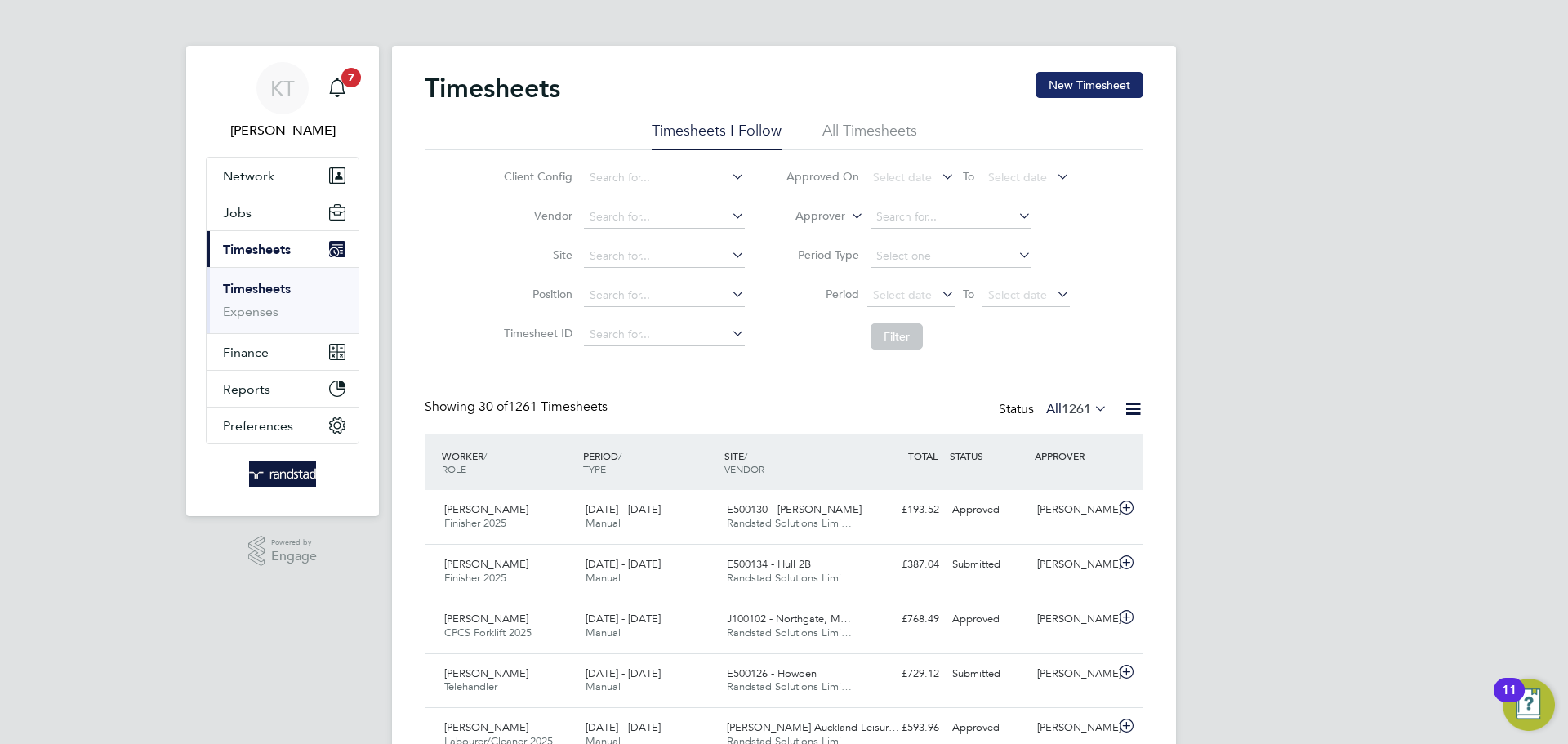
click at [1095, 79] on button "New Timesheet" at bounding box center [1089, 84] width 108 height 26
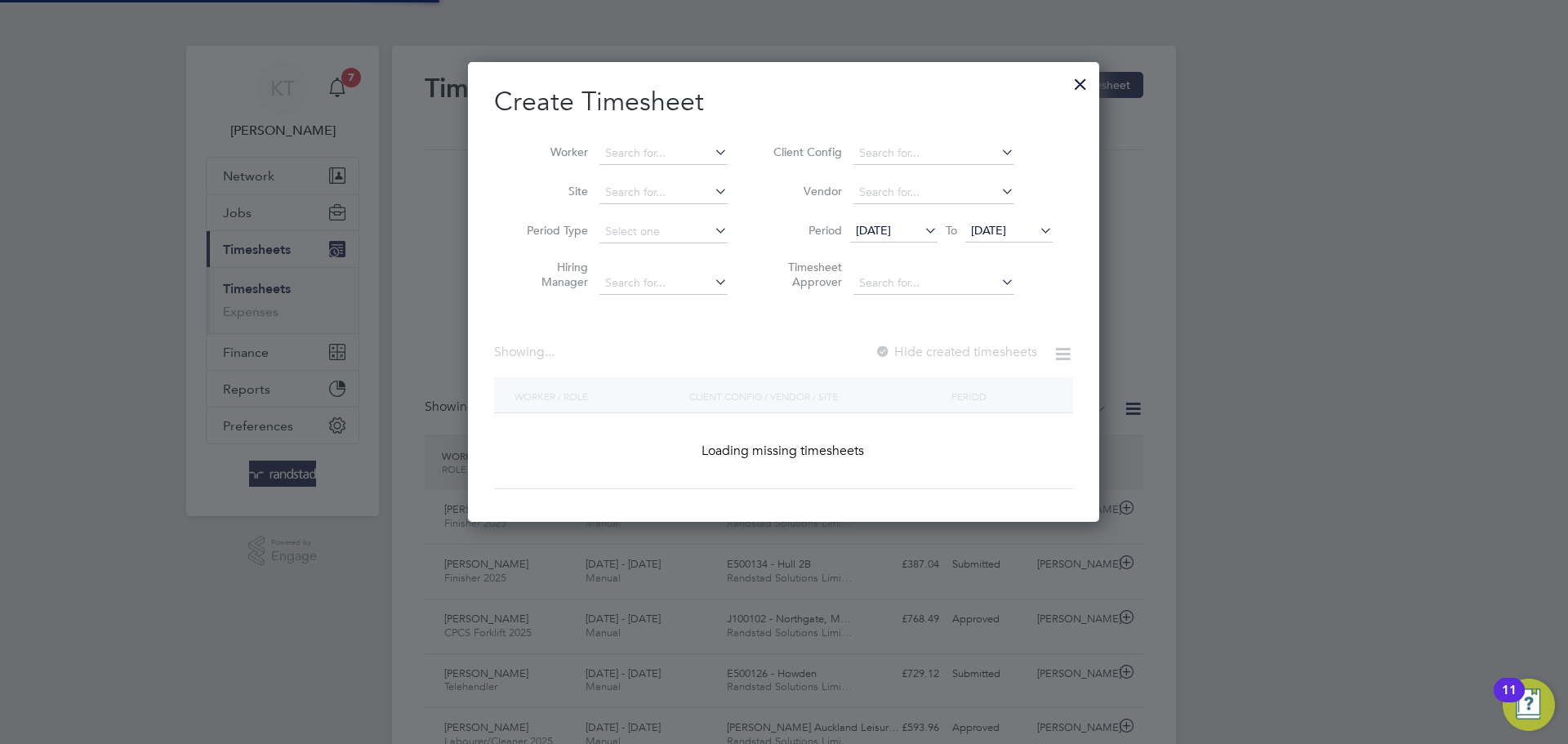
scroll to position [461, 632]
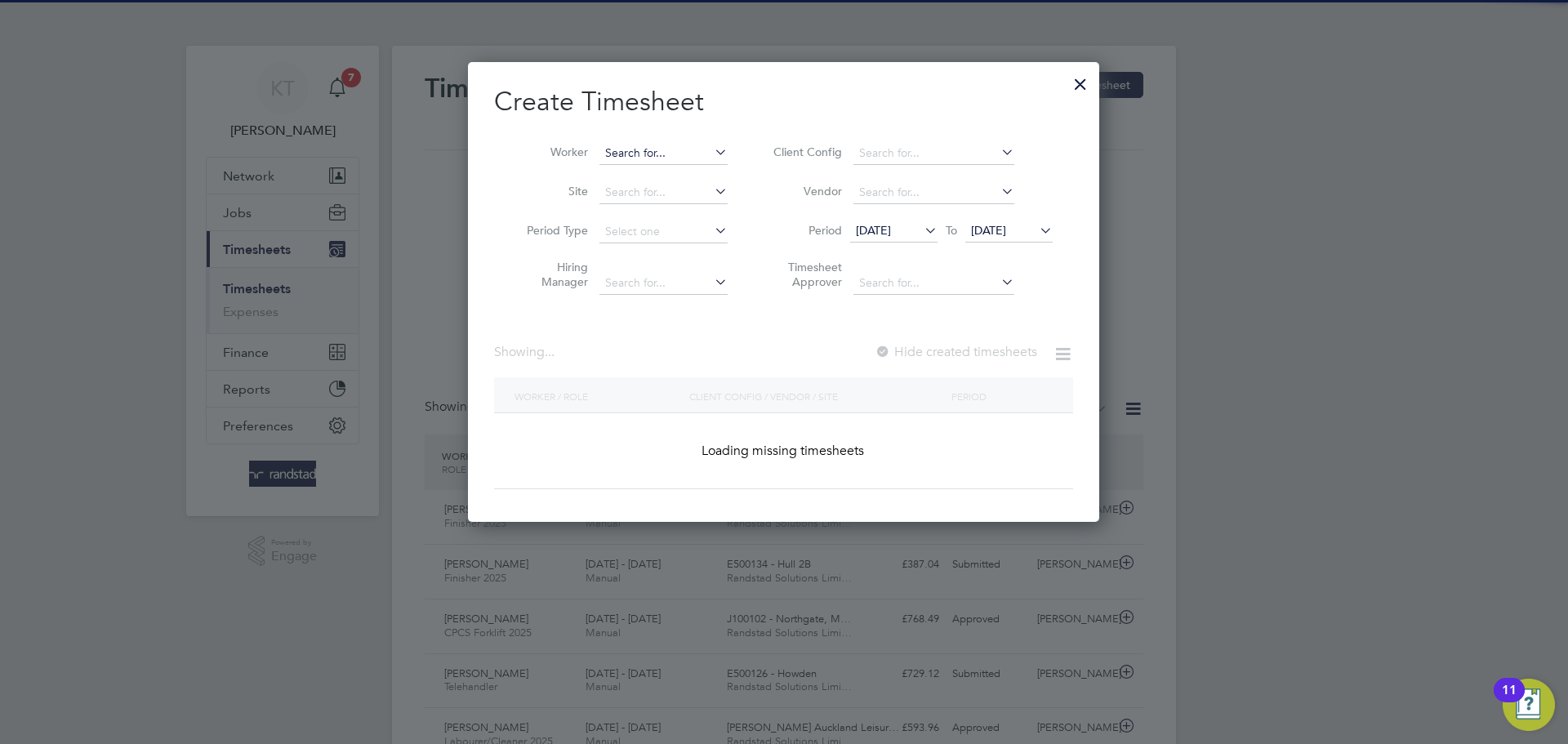
click at [653, 148] on input at bounding box center [663, 153] width 128 height 22
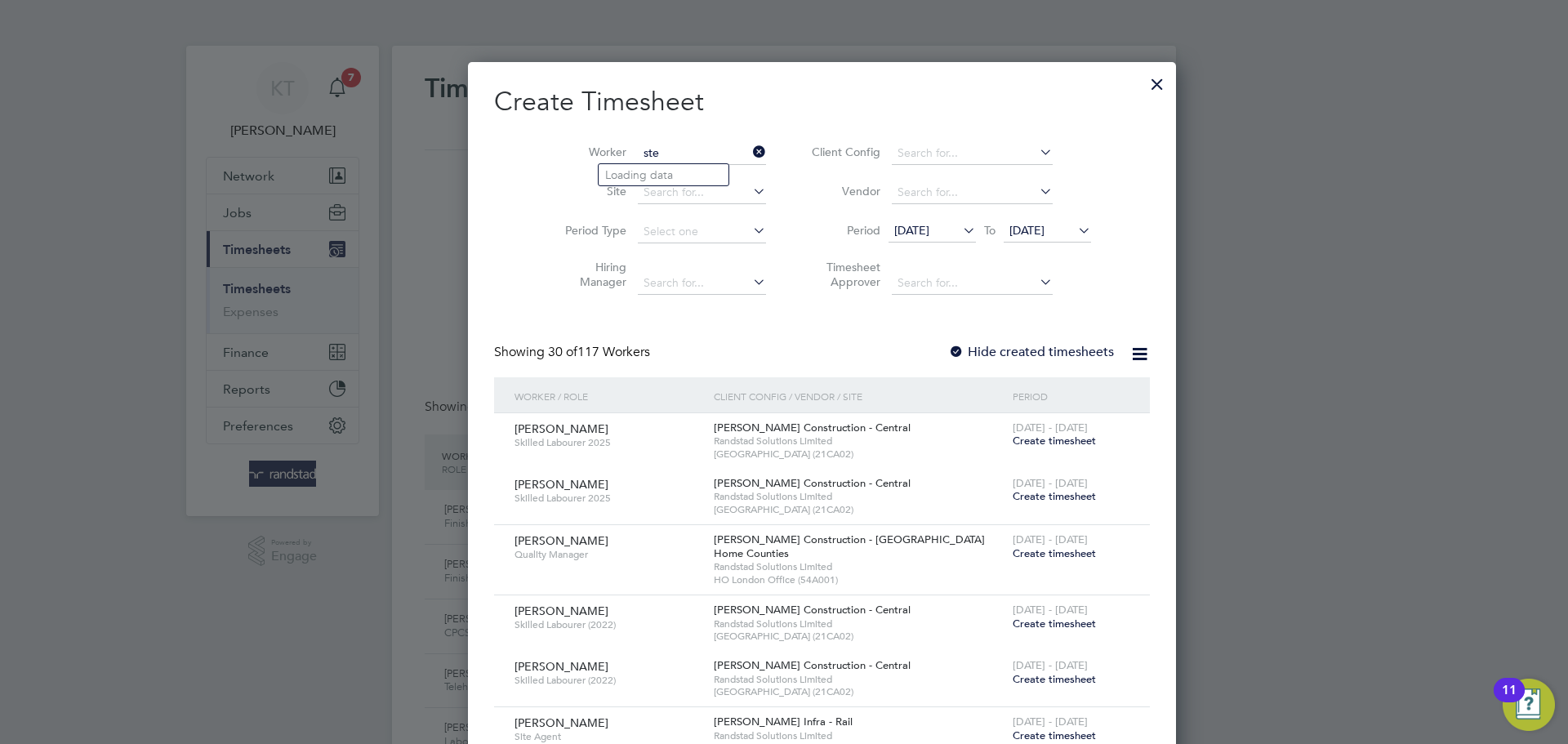
scroll to position [3154, 632]
click at [637, 173] on b "[PERSON_NAME]" at bounding box center [652, 174] width 94 height 13
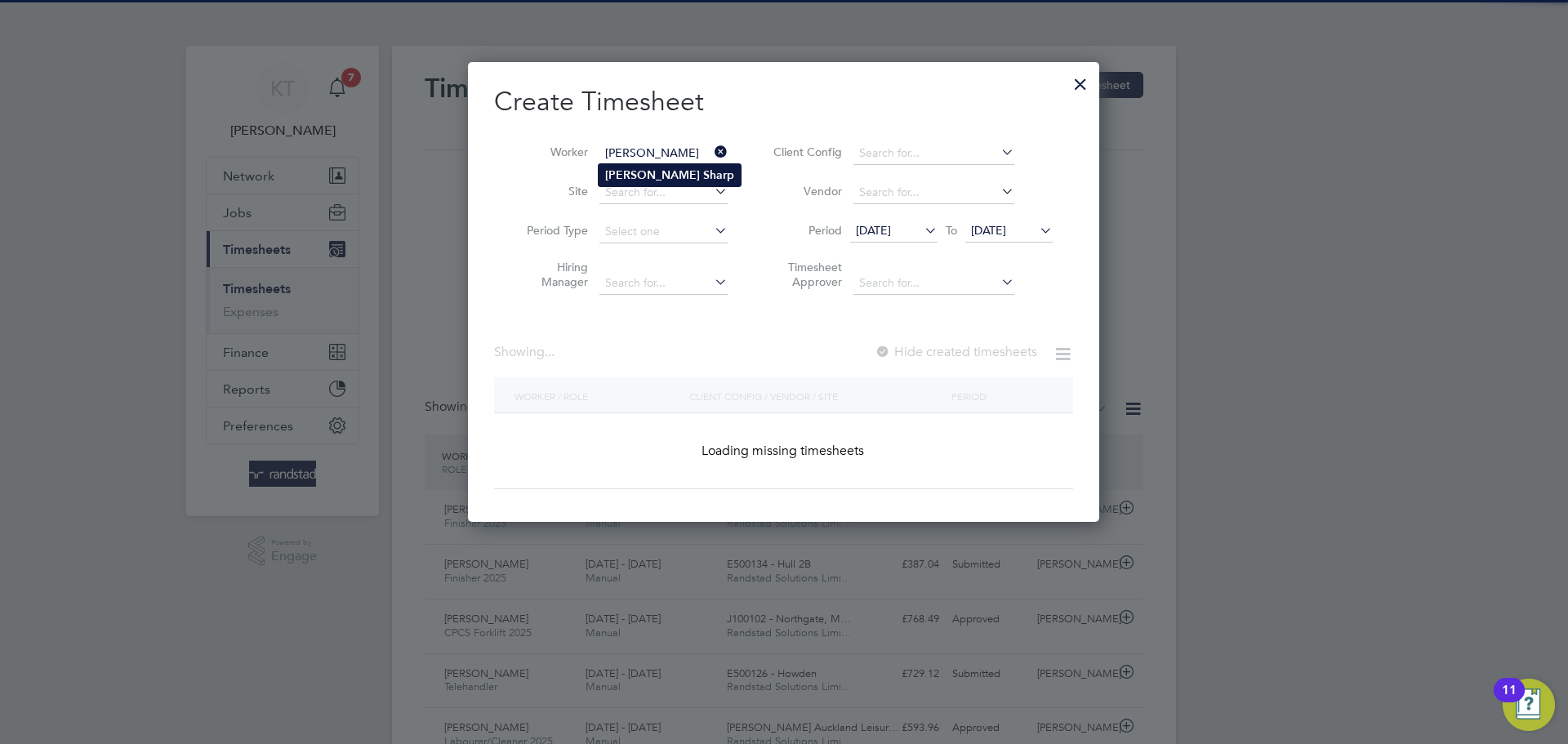
type input "[PERSON_NAME]"
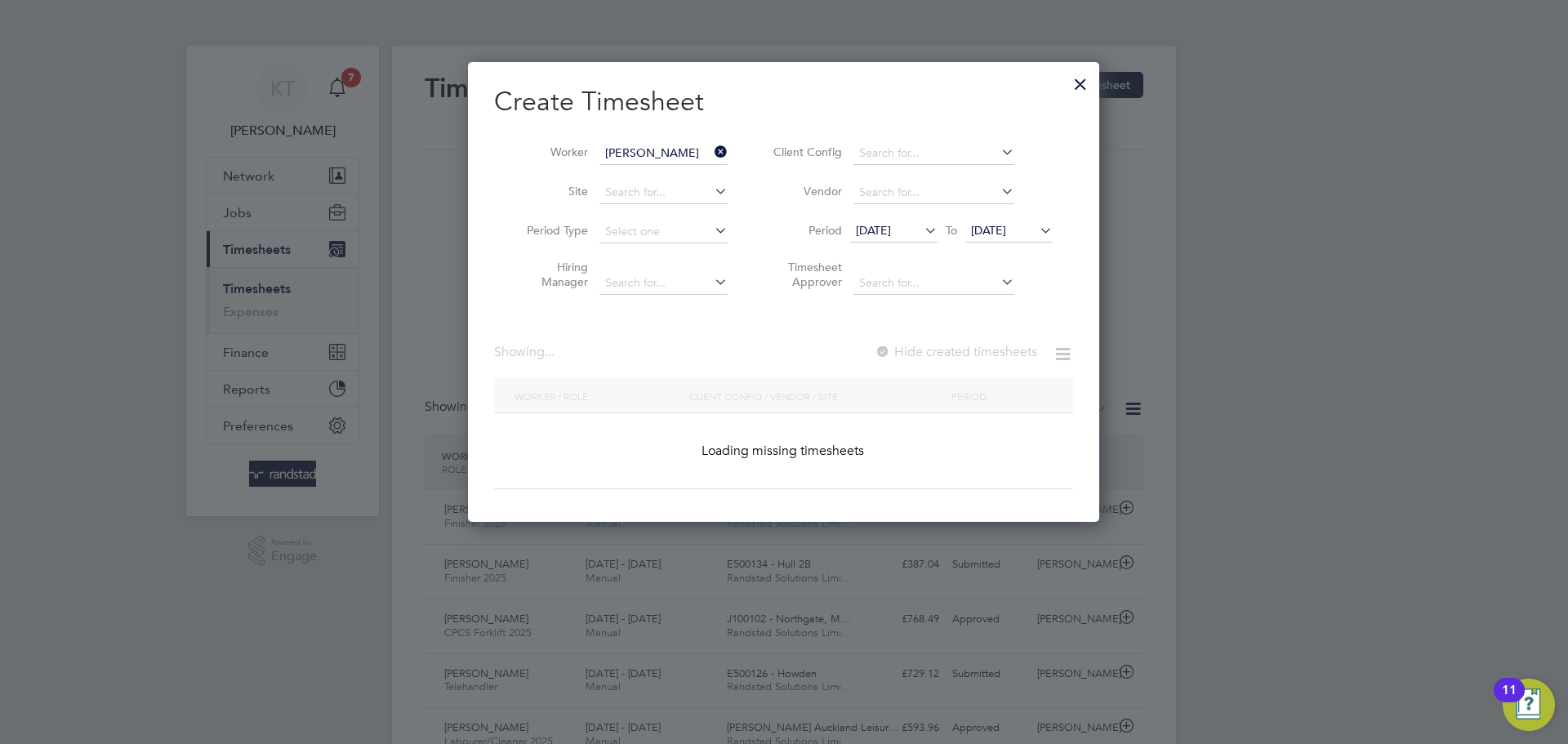
scroll to position [461, 632]
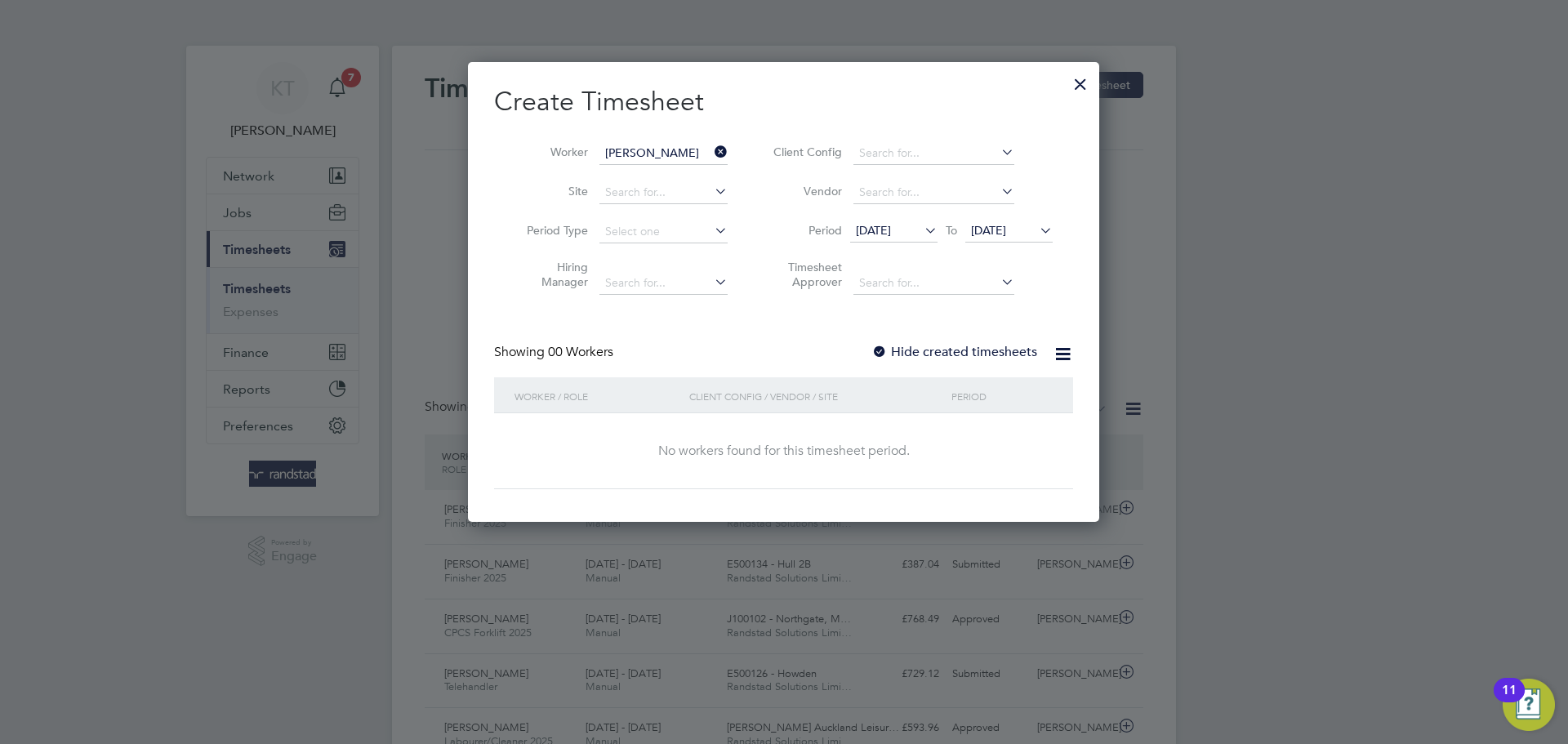
click at [995, 350] on label "Hide created timesheets" at bounding box center [954, 352] width 166 height 16
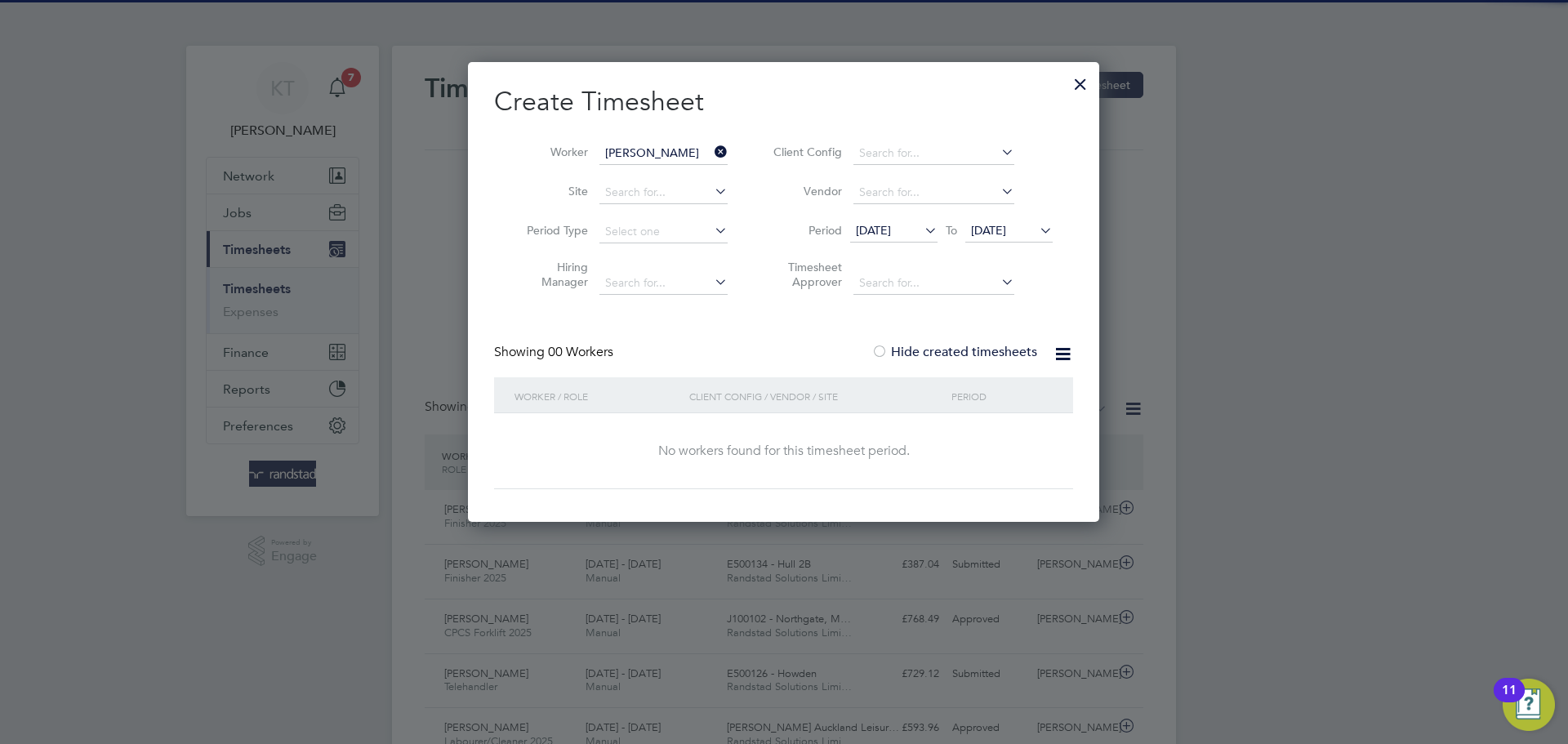
drag, startPoint x: 991, startPoint y: 208, endPoint x: 1002, endPoint y: 215, distance: 13.0
click at [993, 208] on li "Vendor" at bounding box center [911, 193] width 325 height 40
click at [1006, 224] on span "[DATE]" at bounding box center [988, 230] width 35 height 14
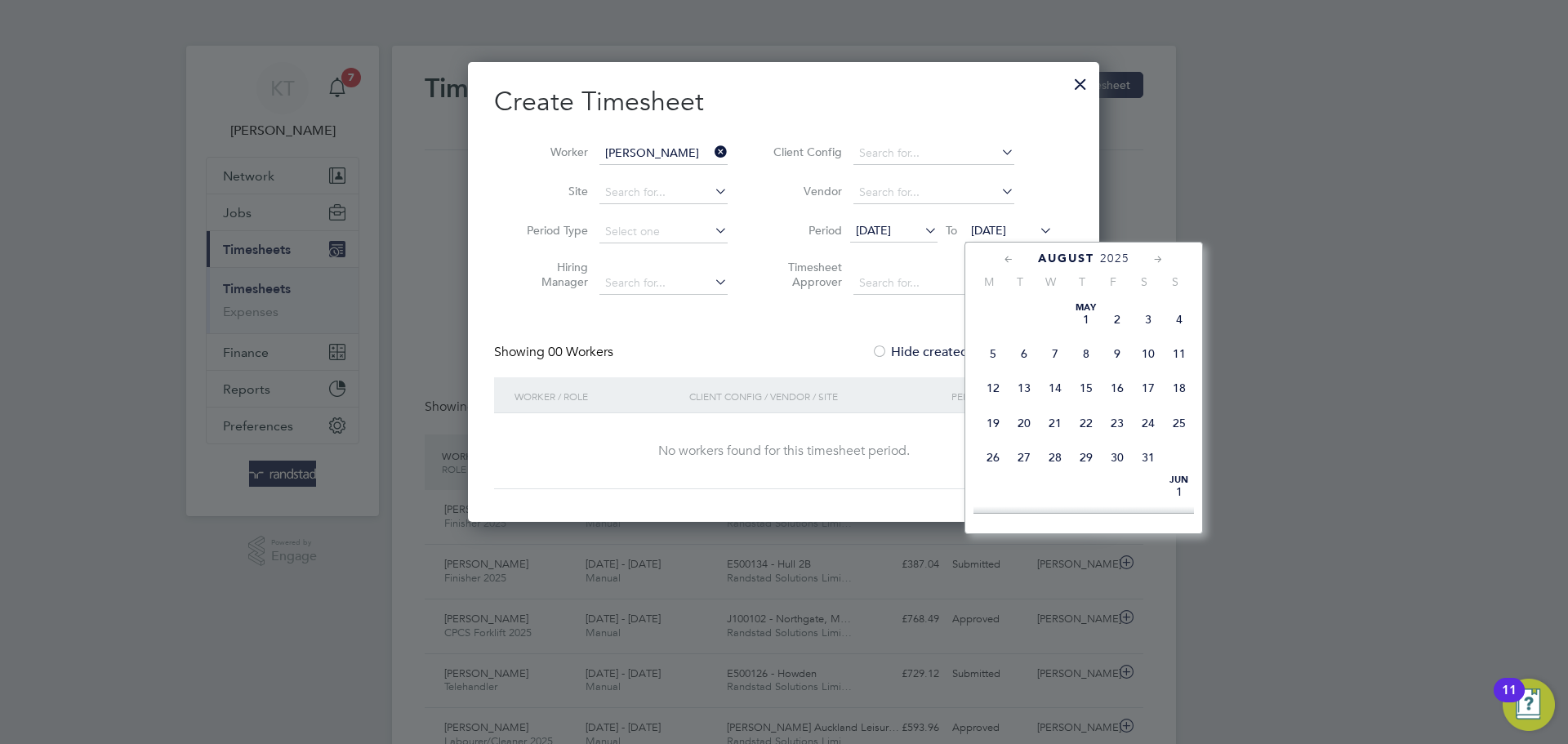
scroll to position [653, 0]
click at [1037, 424] on div "[DATE] 2 3 4 5 6 7 8 9 10 11 12 13 14 15 16 17 18 19 20 21 22 23 24 25 26 27 28…" at bounding box center [1094, 461] width 241 height 173
click at [1026, 406] on span "2" at bounding box center [1024, 390] width 31 height 31
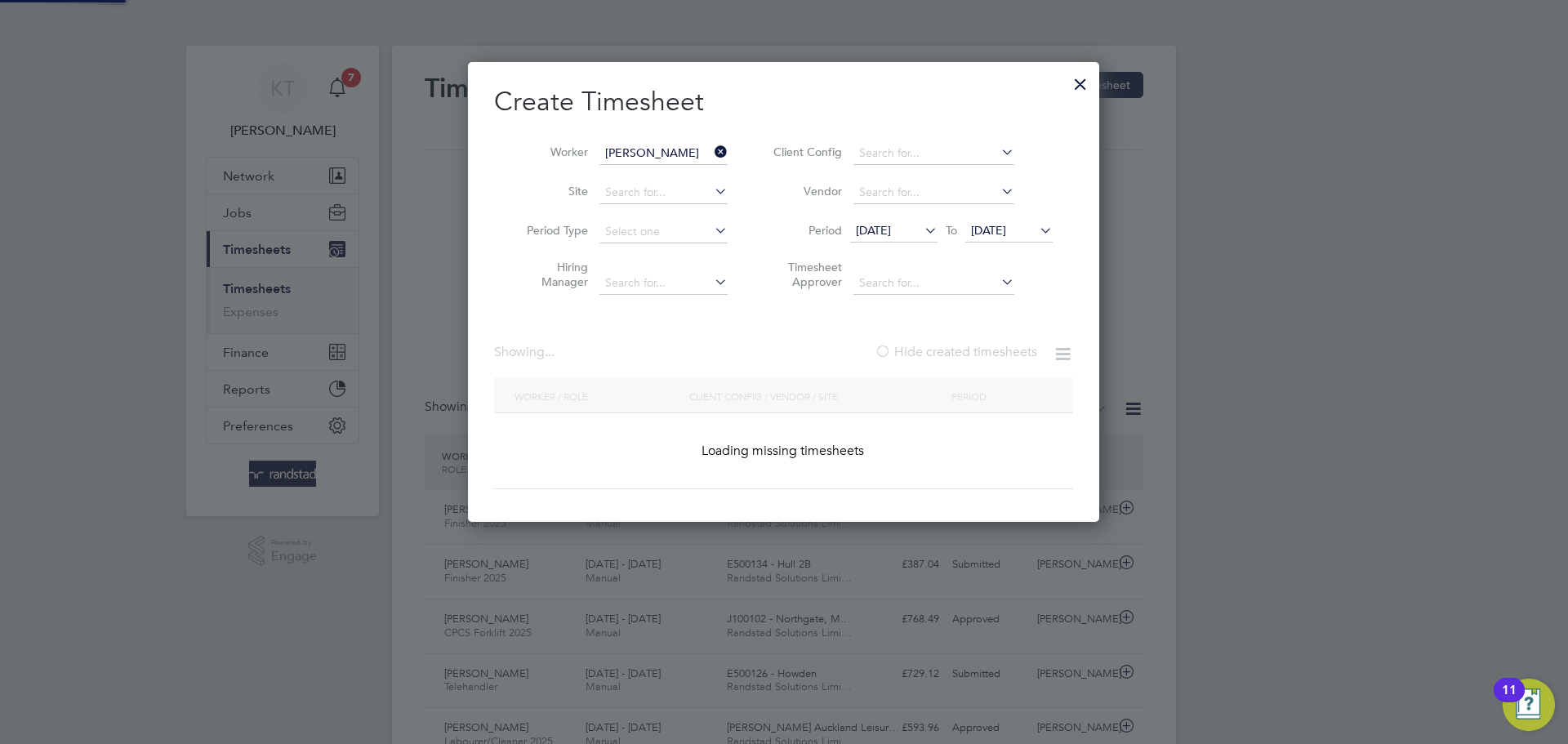
scroll to position [552, 632]
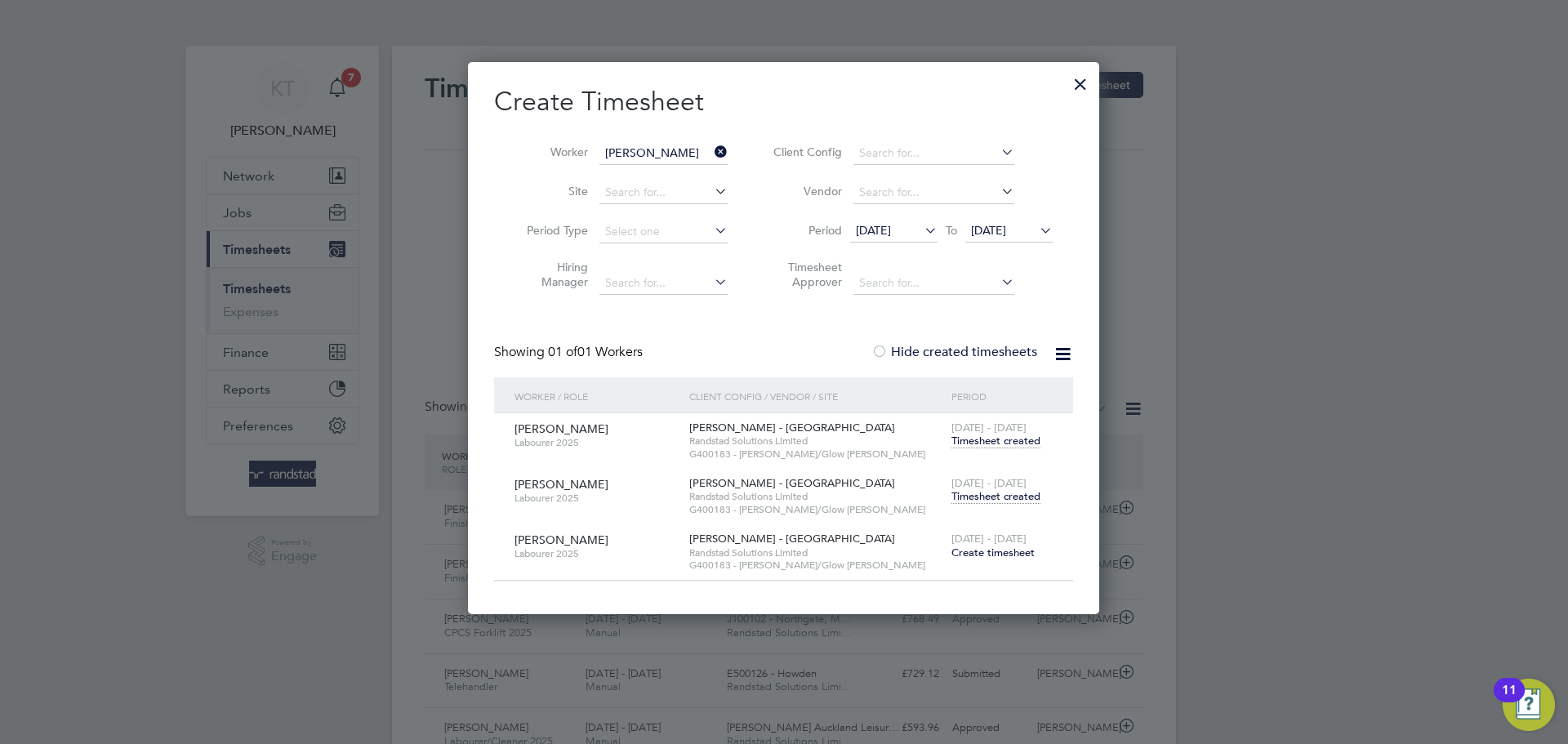
click at [1010, 500] on span "Timesheet created" at bounding box center [995, 497] width 89 height 14
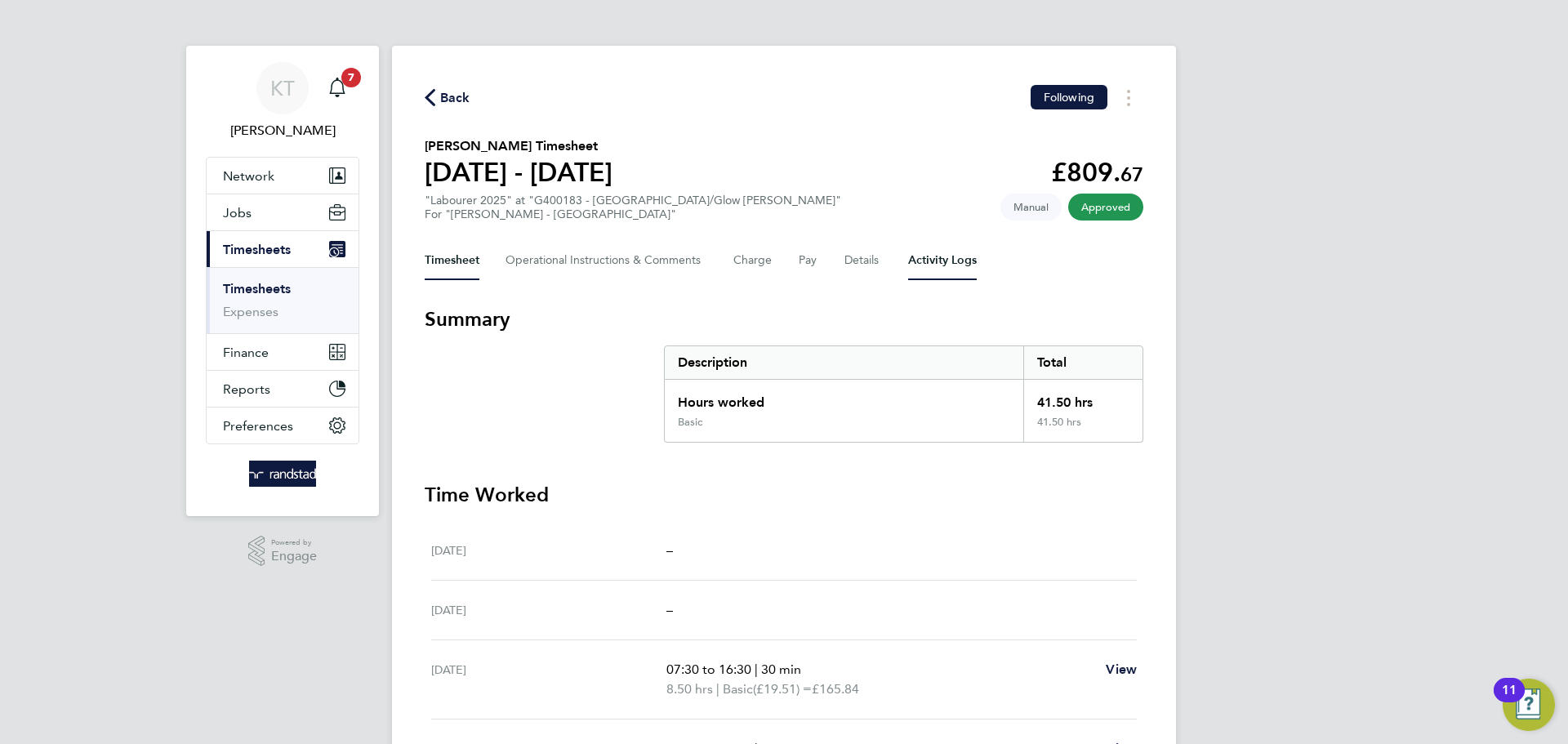
click at [947, 250] on Logs-tab "Activity Logs" at bounding box center [942, 261] width 68 height 40
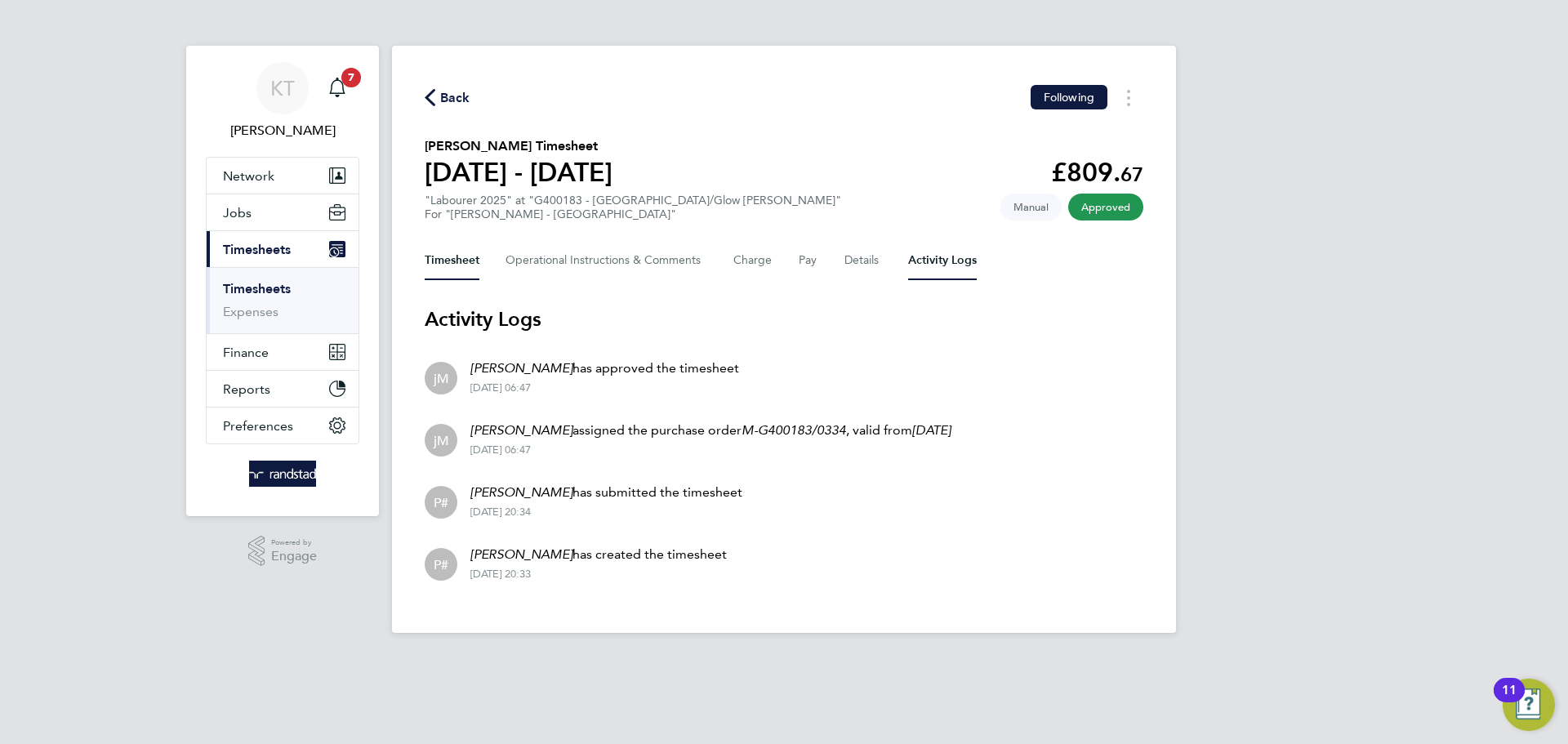
click at [467, 243] on button "Timesheet" at bounding box center [452, 261] width 55 height 40
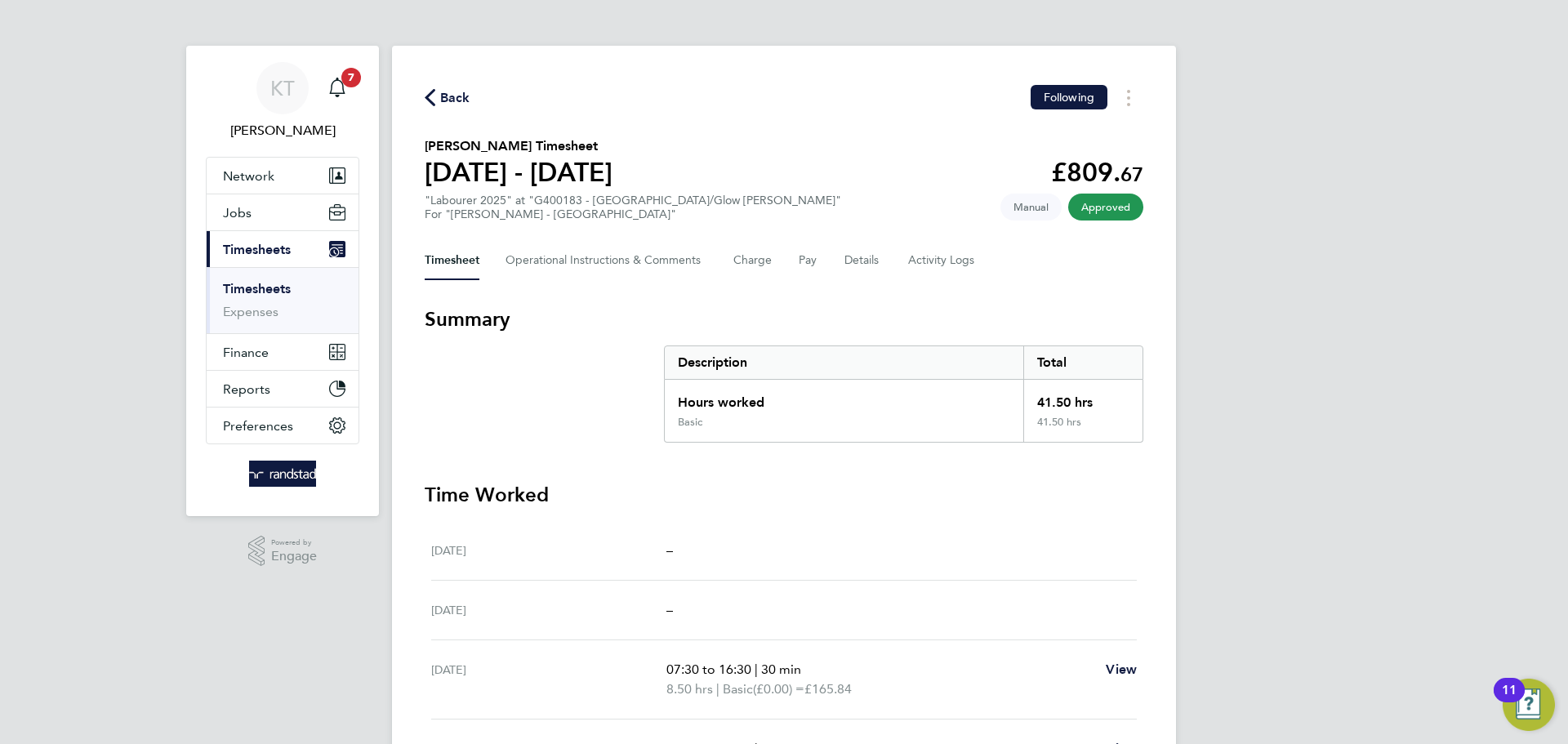
click at [449, 71] on div "Back Following [PERSON_NAME] Timesheet [DATE] - [DATE] £809. 67 "Labourer 2025"…" at bounding box center [783, 600] width 784 height 1109
click at [440, 84] on div "Back Following [PERSON_NAME] Timesheet [DATE] - [DATE] £809. 67 "Labourer 2025"…" at bounding box center [783, 600] width 784 height 1109
click at [440, 93] on span "Back" at bounding box center [455, 98] width 31 height 20
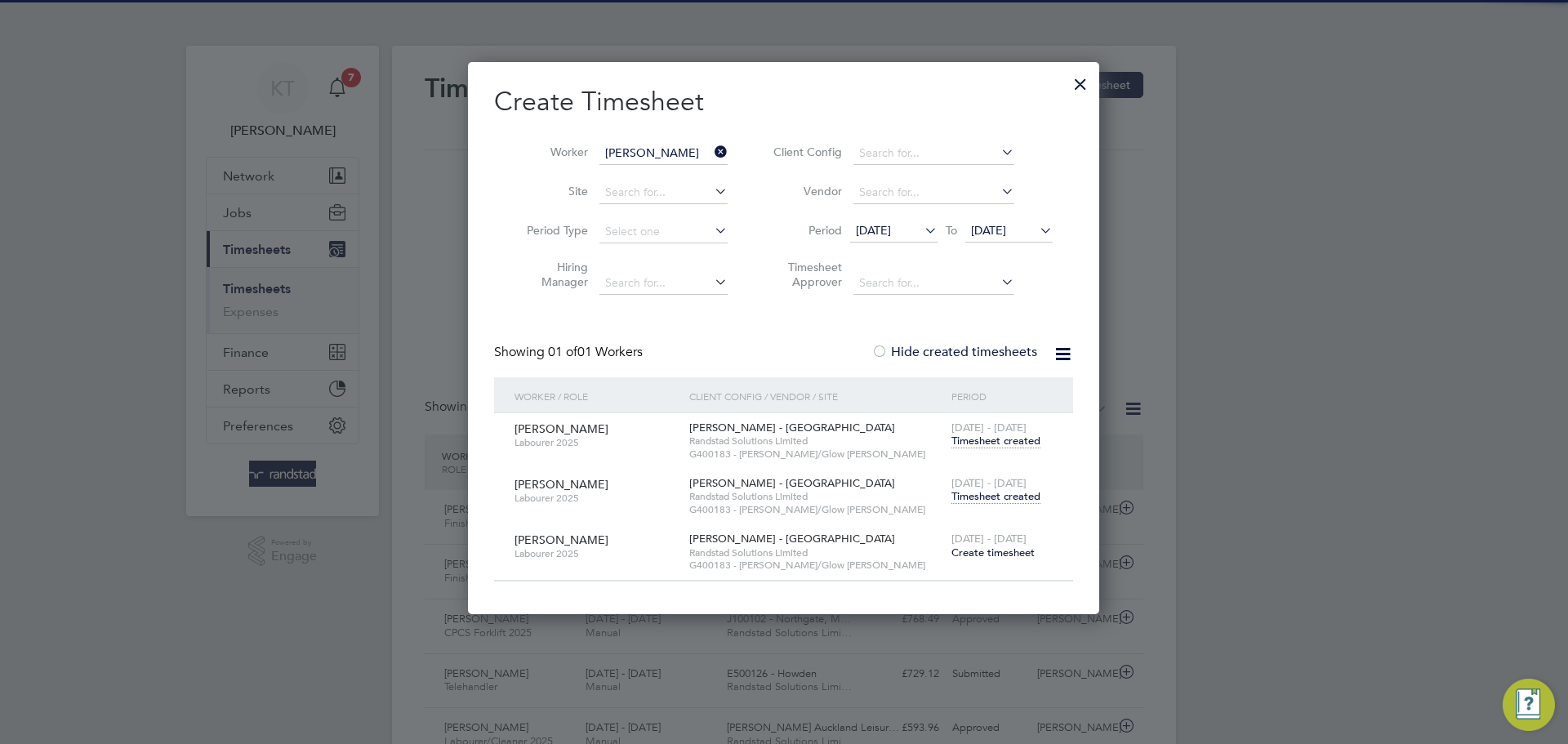
scroll to position [41, 142]
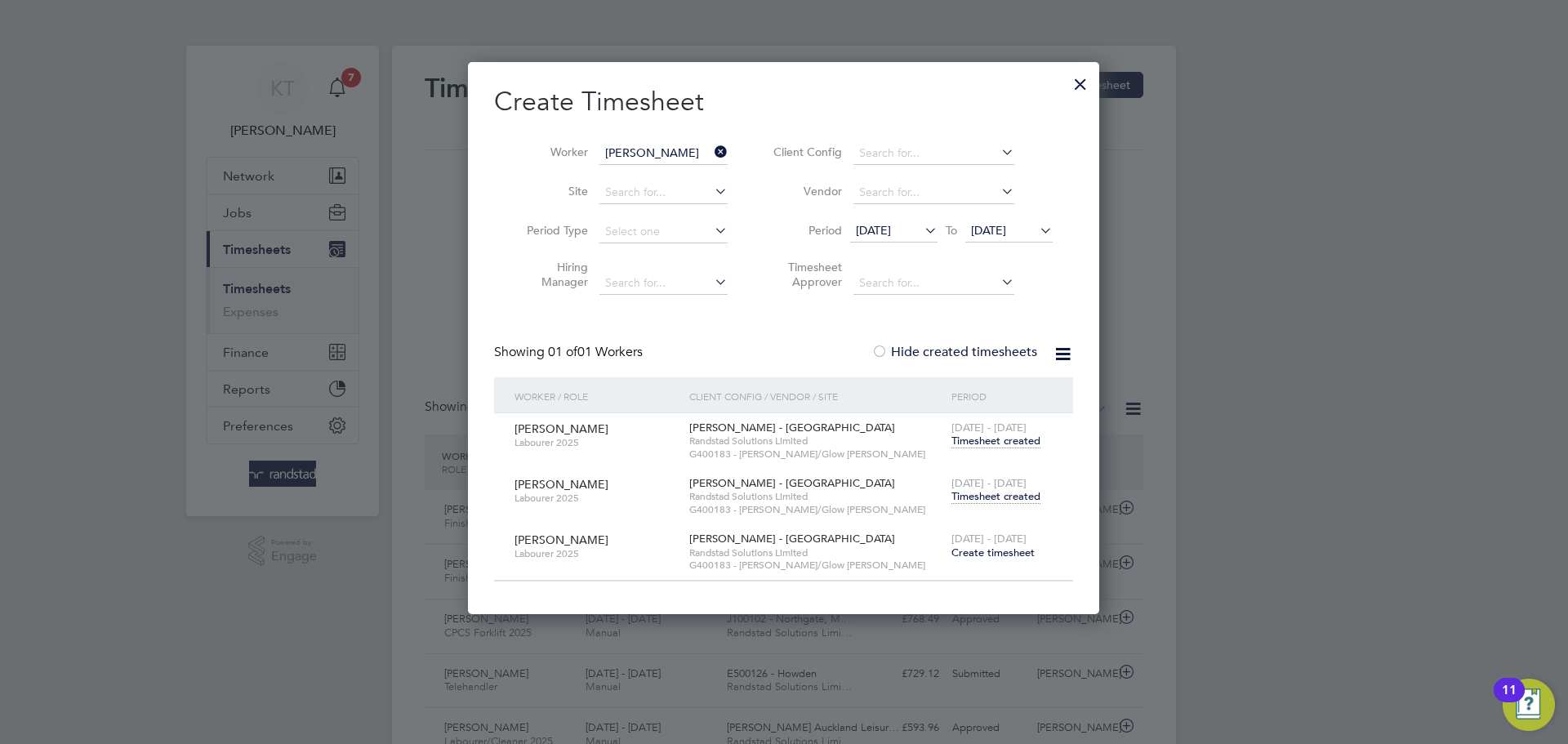
click at [1077, 87] on div at bounding box center [1080, 80] width 30 height 30
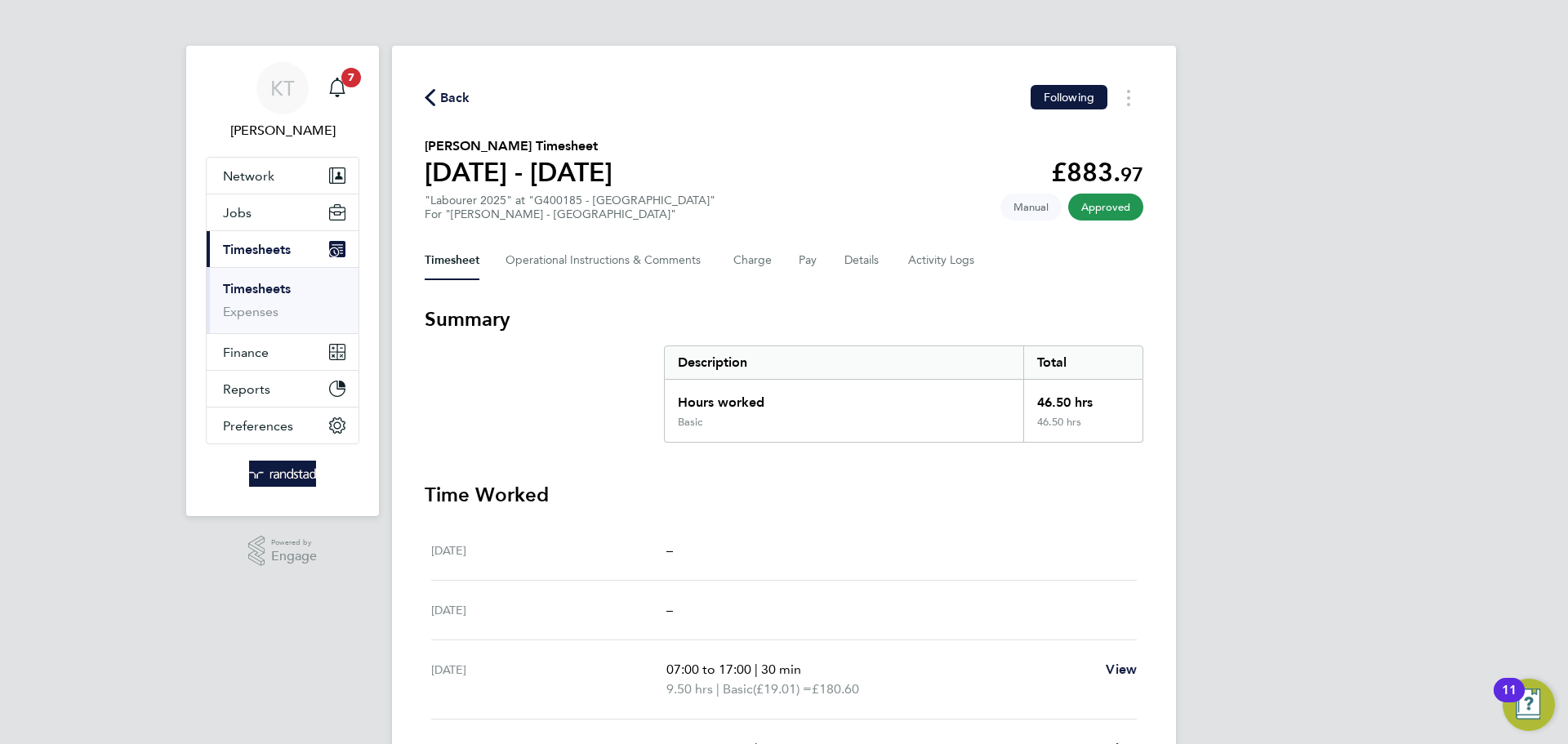
click at [435, 102] on icon "button" at bounding box center [430, 97] width 11 height 17
